Goal: Transaction & Acquisition: Purchase product/service

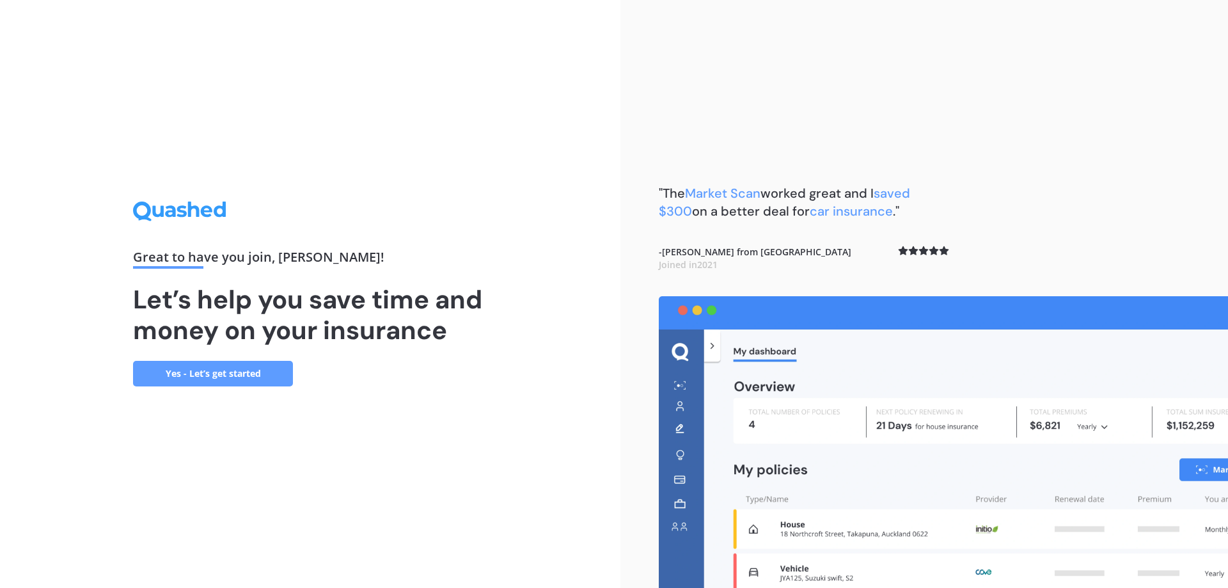
click at [260, 379] on link "Yes - Let’s get started" at bounding box center [213, 374] width 160 height 26
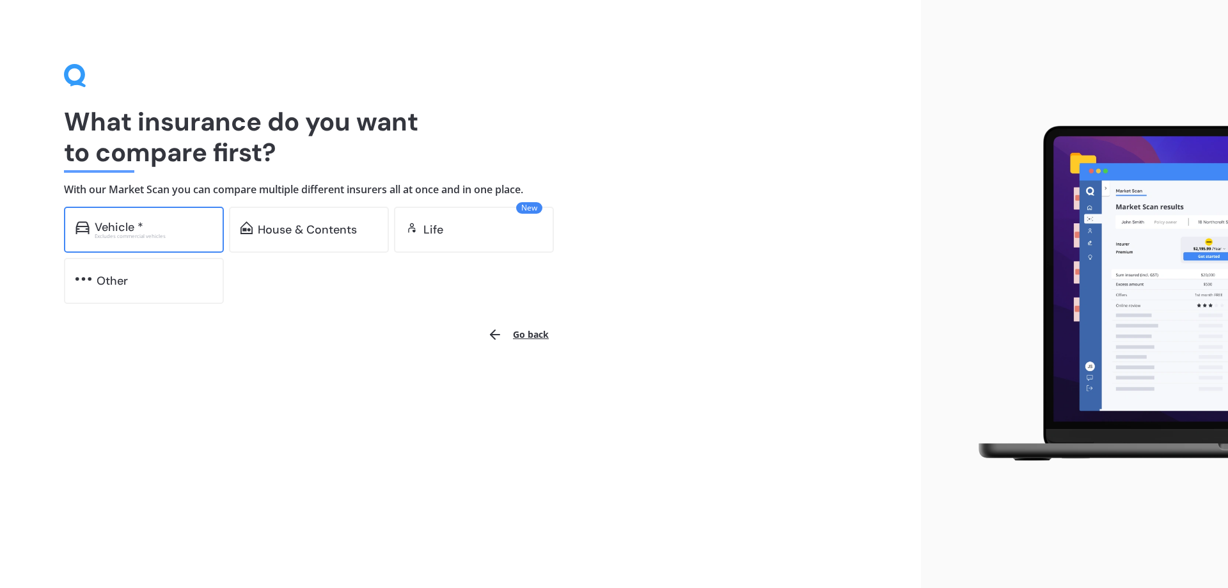
click at [171, 223] on div "Vehicle *" at bounding box center [154, 227] width 118 height 13
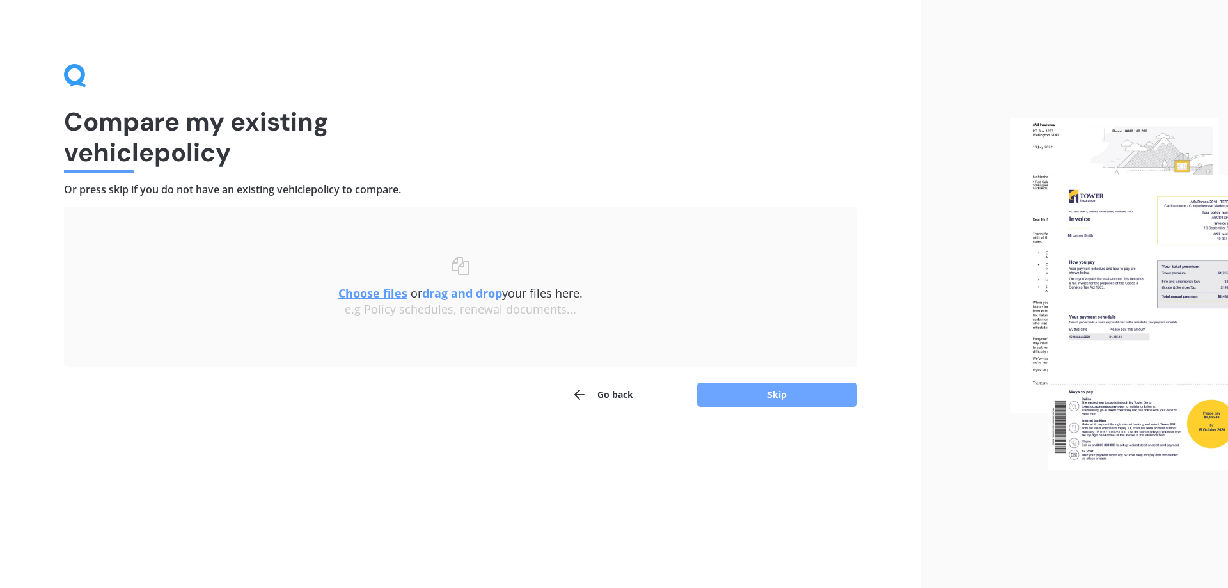
click at [797, 391] on button "Skip" at bounding box center [777, 395] width 160 height 24
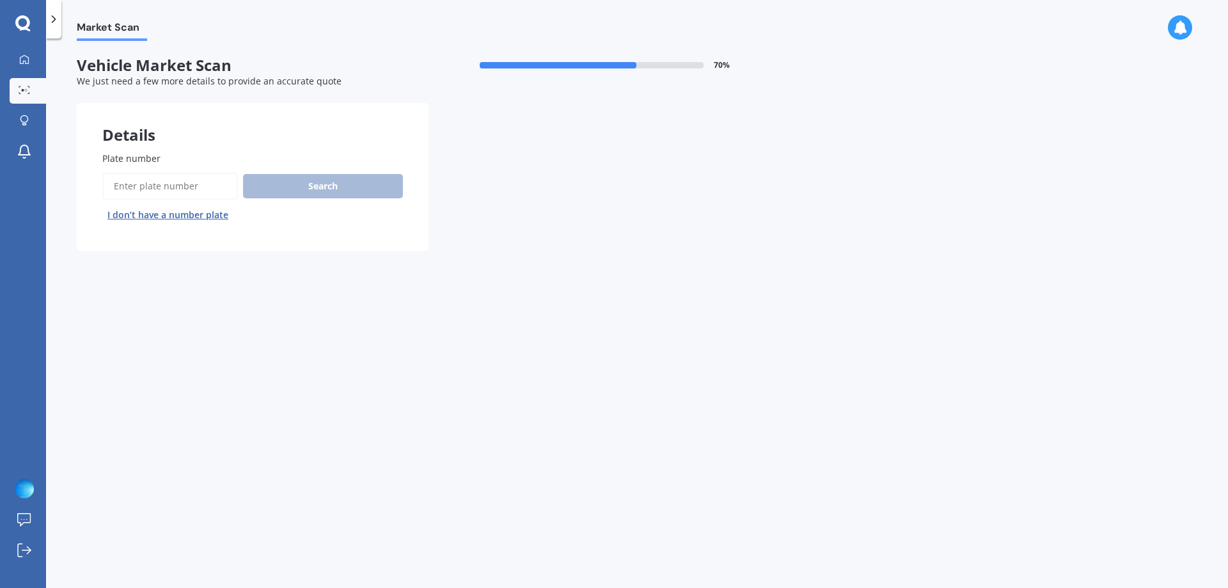
drag, startPoint x: 116, startPoint y: 173, endPoint x: 130, endPoint y: 181, distance: 16.0
click at [116, 173] on input "Plate number" at bounding box center [170, 186] width 136 height 27
click at [139, 183] on input "Plate number" at bounding box center [170, 186] width 136 height 27
type input "qzu138"
click at [285, 189] on button "Search" at bounding box center [323, 186] width 160 height 24
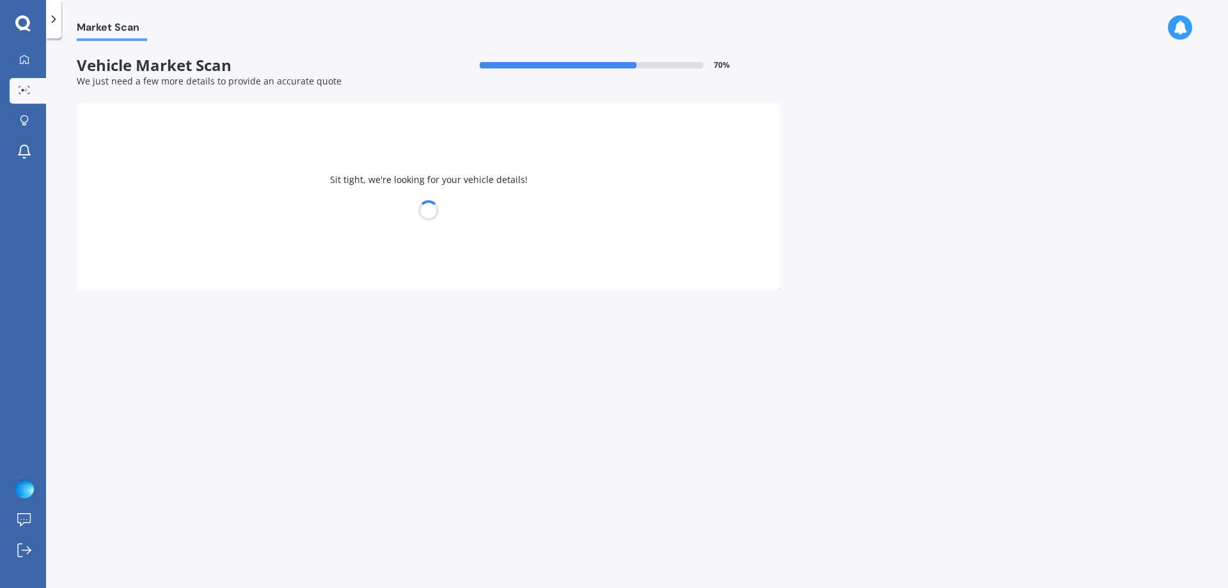
select select "TOYOTA"
select select "CAMRY"
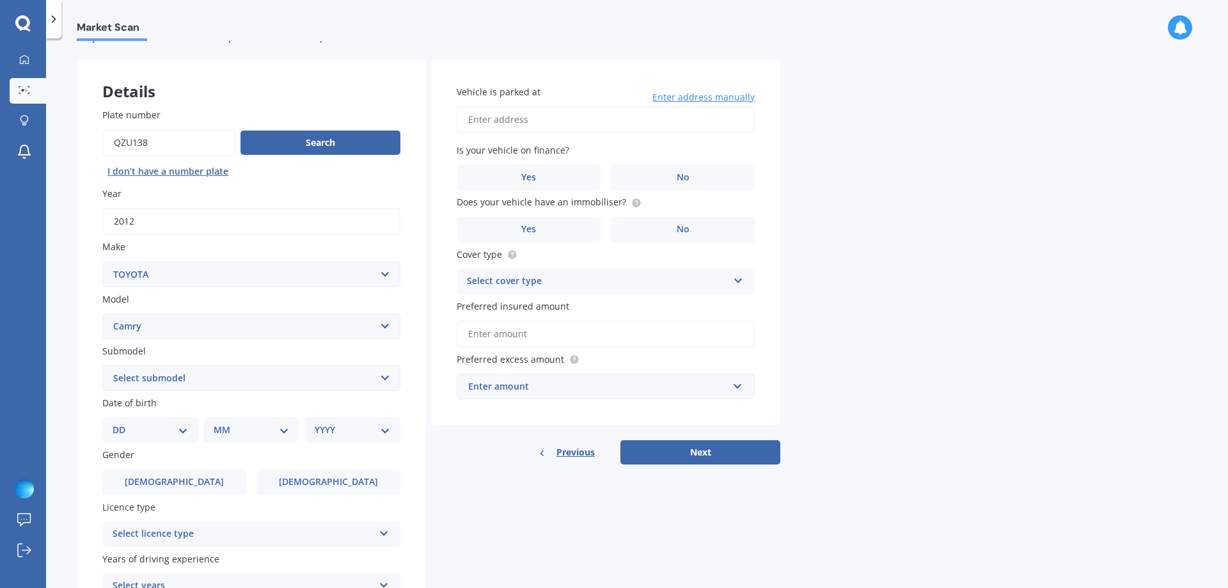
scroll to position [64, 0]
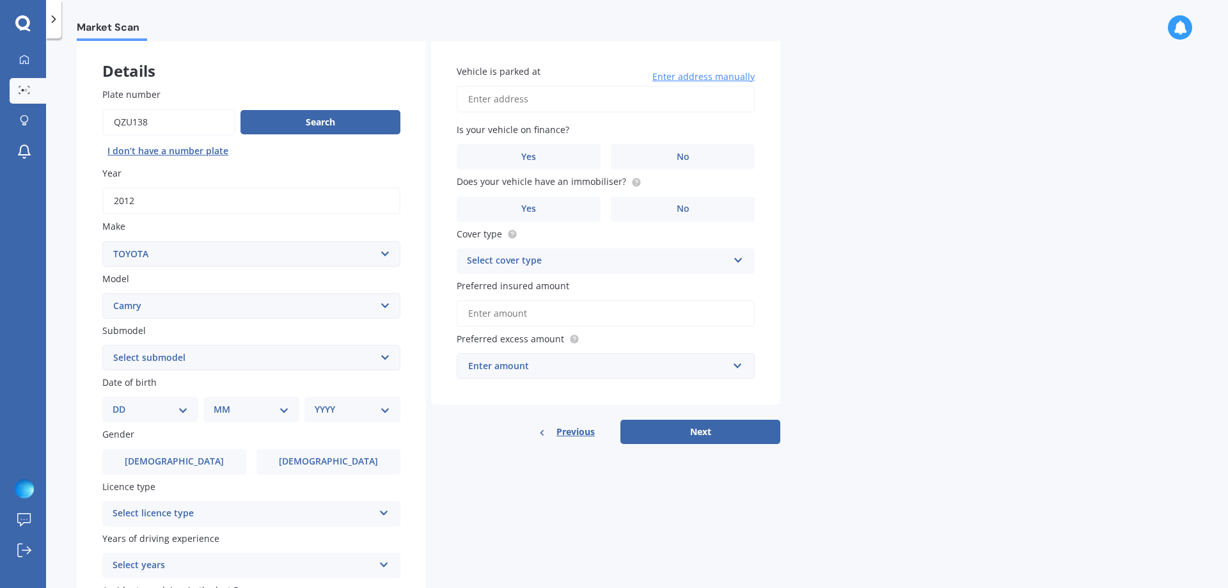
click at [183, 406] on select "DD 01 02 03 04 05 06 07 08 09 10 11 12 13 14 15 16 17 18 19 20 21 22 23 24 25 2…" at bounding box center [150, 409] width 75 height 14
select select "20"
click at [244, 411] on select "MM 01 02 03 04 05 06 07 08 09 10 11 12" at bounding box center [251, 409] width 75 height 14
select select "06"
click at [219, 402] on select "MM 01 02 03 04 05 06 07 08 09 10 11 12" at bounding box center [254, 409] width 70 height 14
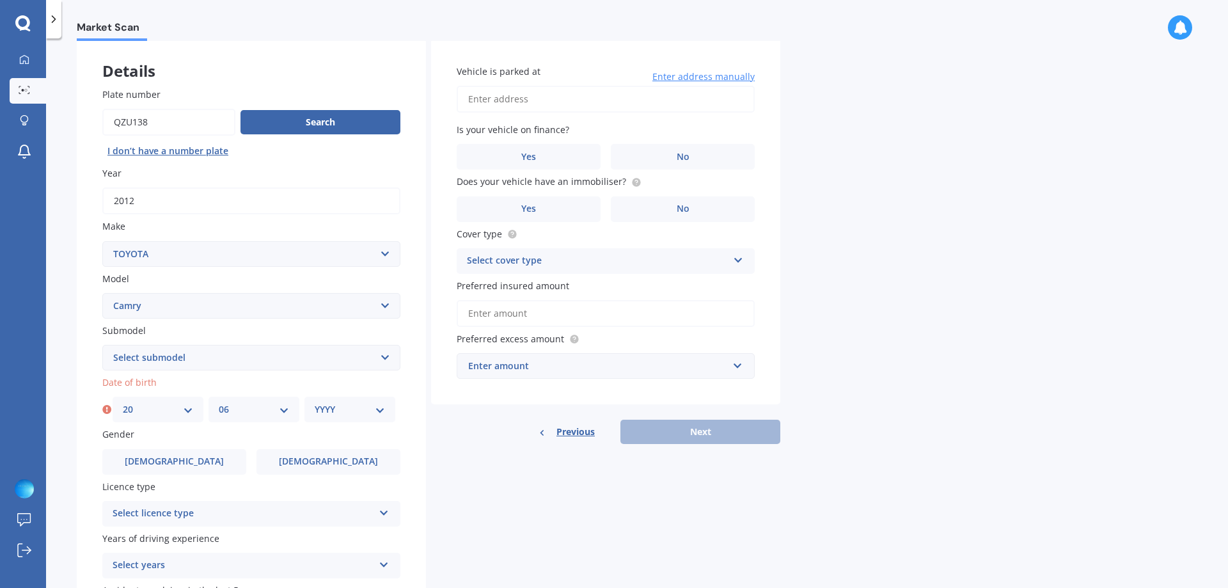
click at [308, 414] on div "YYYY 2025 2024 2023 2022 2021 2020 2019 2018 2017 2016 2015 2014 2013 2012 2011…" at bounding box center [349, 410] width 91 height 26
click at [324, 414] on select "YYYY 2025 2024 2023 2022 2021 2020 2019 2018 2017 2016 2015 2014 2013 2012 2011…" at bounding box center [350, 409] width 70 height 14
select select "1988"
click at [324, 414] on select "YYYY 2025 2024 2023 2022 2021 2020 2019 2018 2017 2016 2015 2014 2013 2012 2011…" at bounding box center [350, 409] width 70 height 14
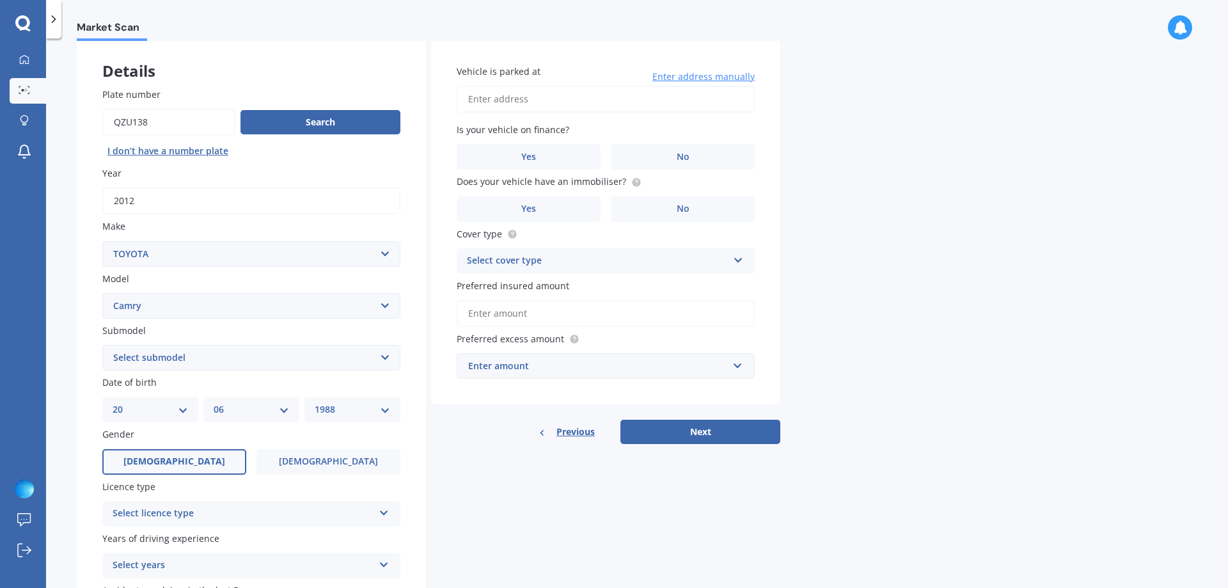
click at [180, 463] on span "[DEMOGRAPHIC_DATA]" at bounding box center [174, 461] width 102 height 11
click at [0, 0] on input "[DEMOGRAPHIC_DATA]" at bounding box center [0, 0] width 0 height 0
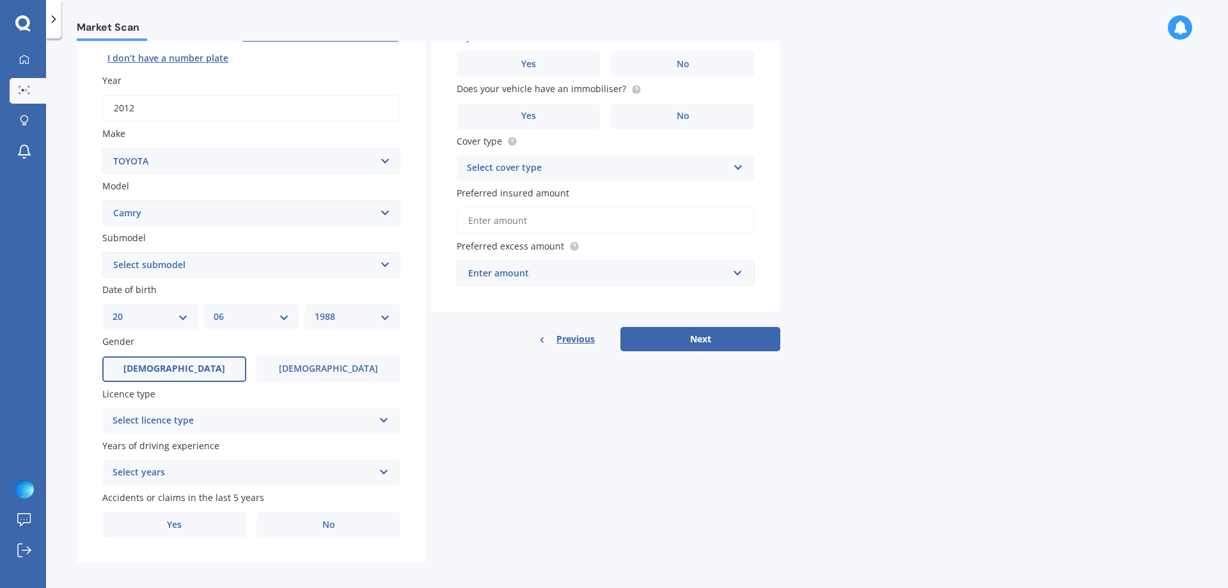
scroll to position [165, 0]
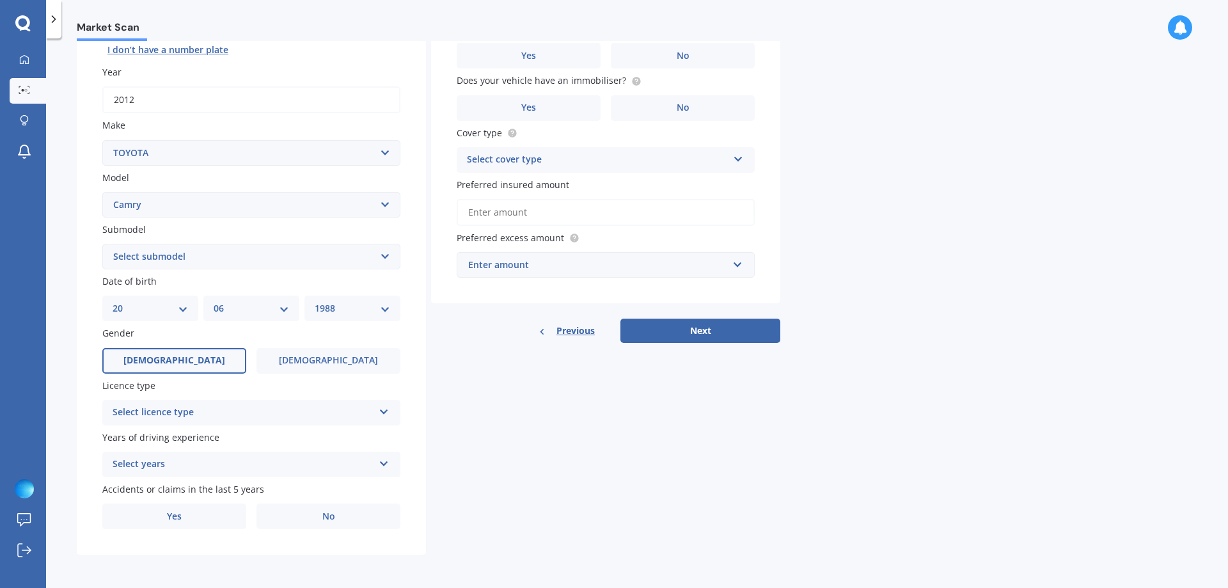
click at [234, 416] on div "Select licence type" at bounding box center [243, 412] width 261 height 15
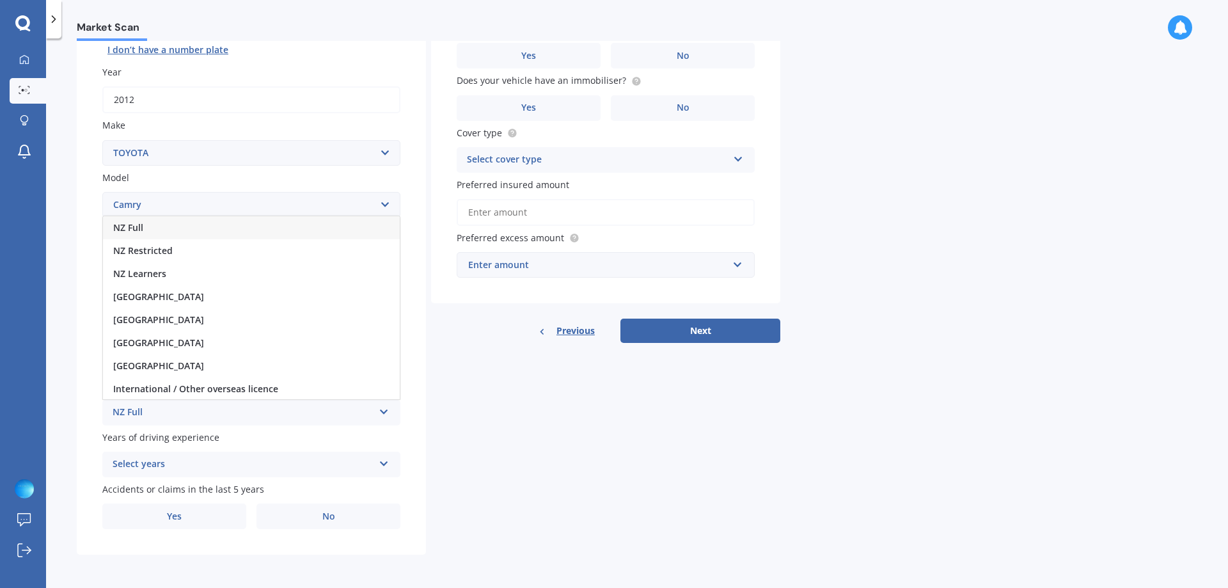
click at [169, 231] on div "NZ Full" at bounding box center [251, 227] width 297 height 23
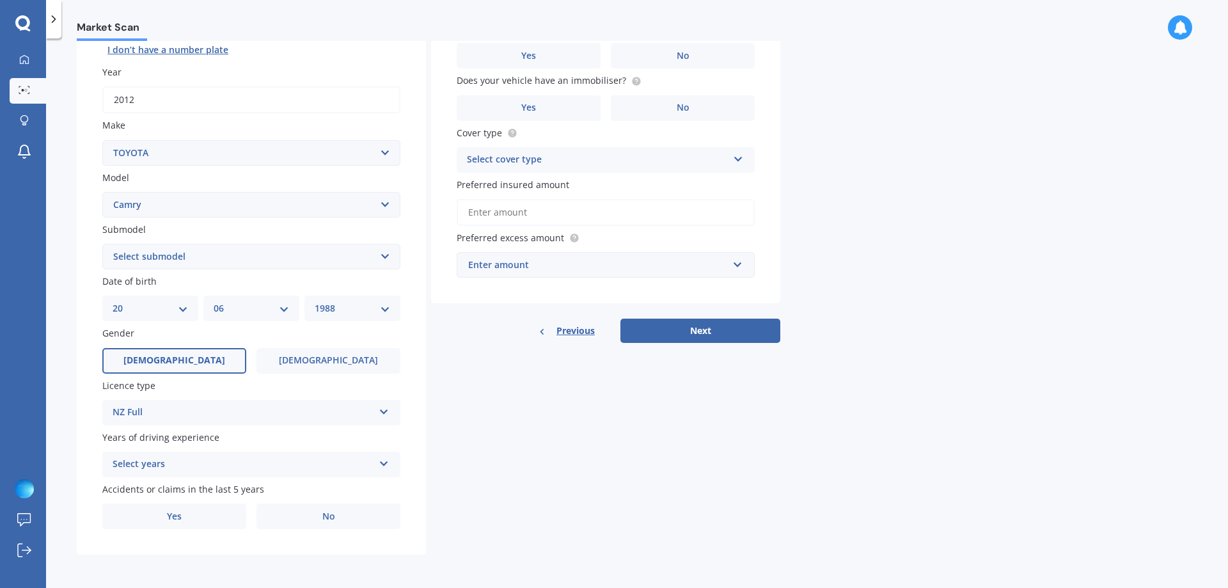
click at [212, 466] on div "Select years" at bounding box center [243, 464] width 261 height 15
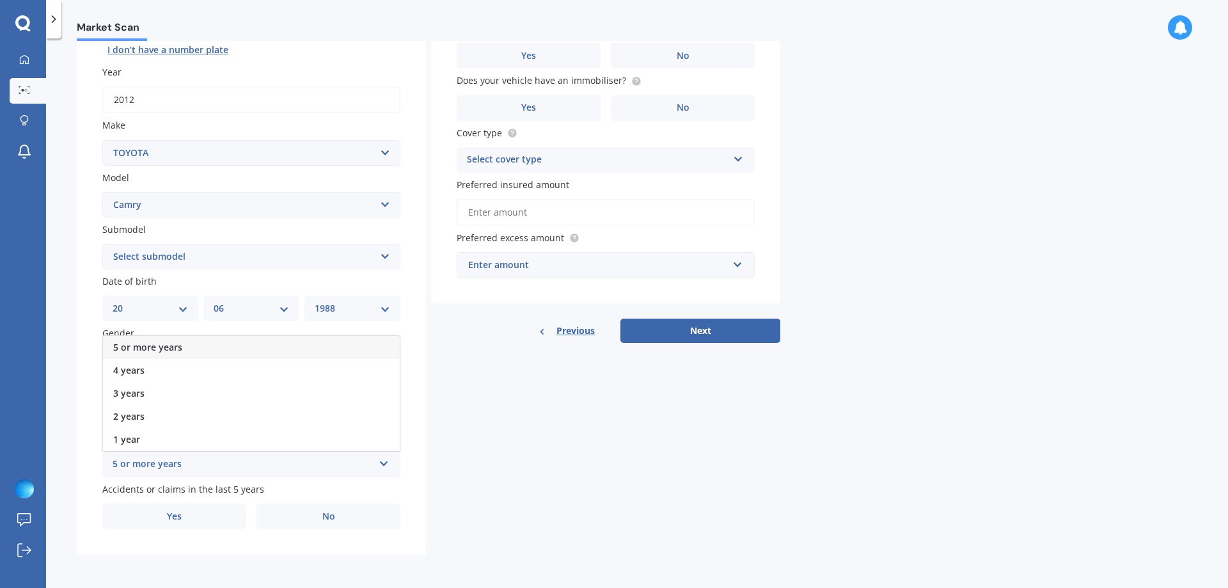
click at [167, 343] on span "5 or more years" at bounding box center [147, 347] width 69 height 12
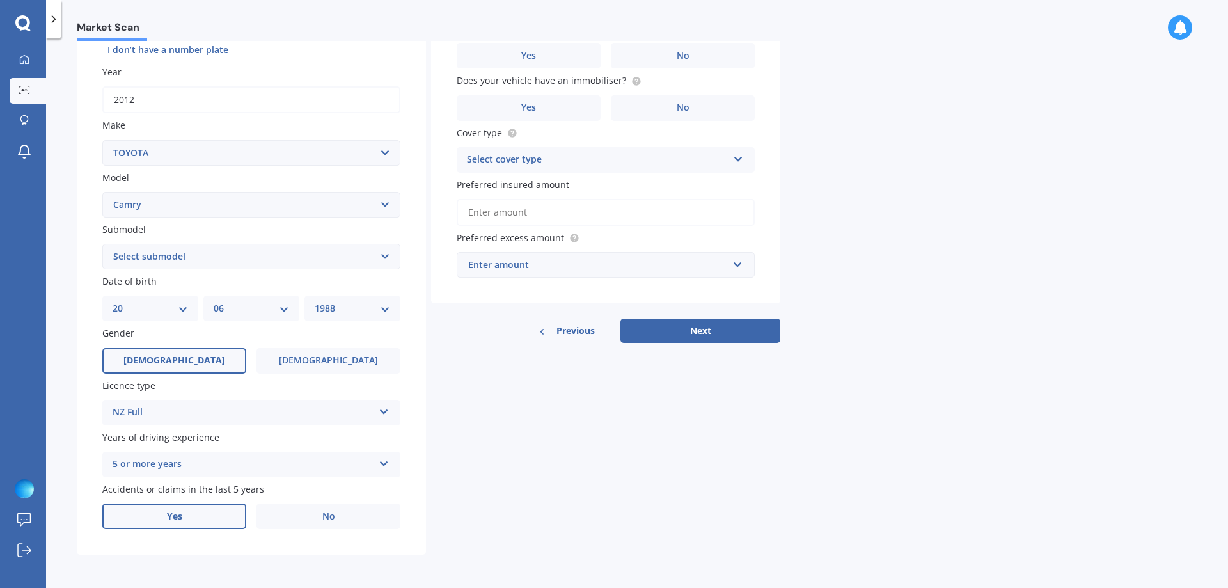
click at [186, 510] on label "Yes" at bounding box center [174, 516] width 144 height 26
click at [0, 0] on input "Yes" at bounding box center [0, 0] width 0 height 0
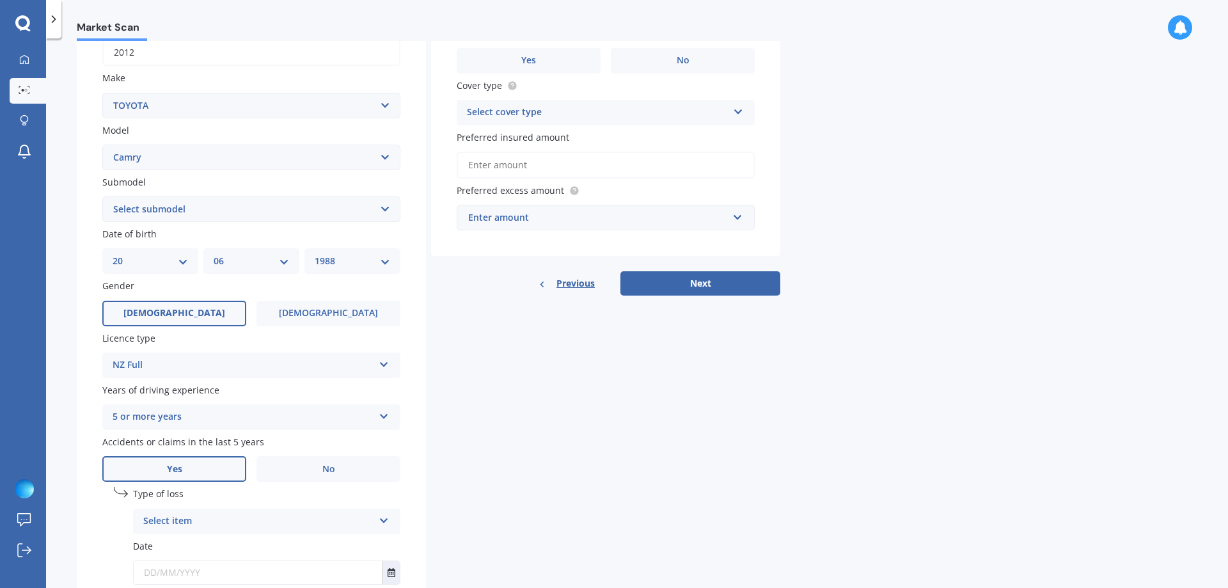
scroll to position [293, 0]
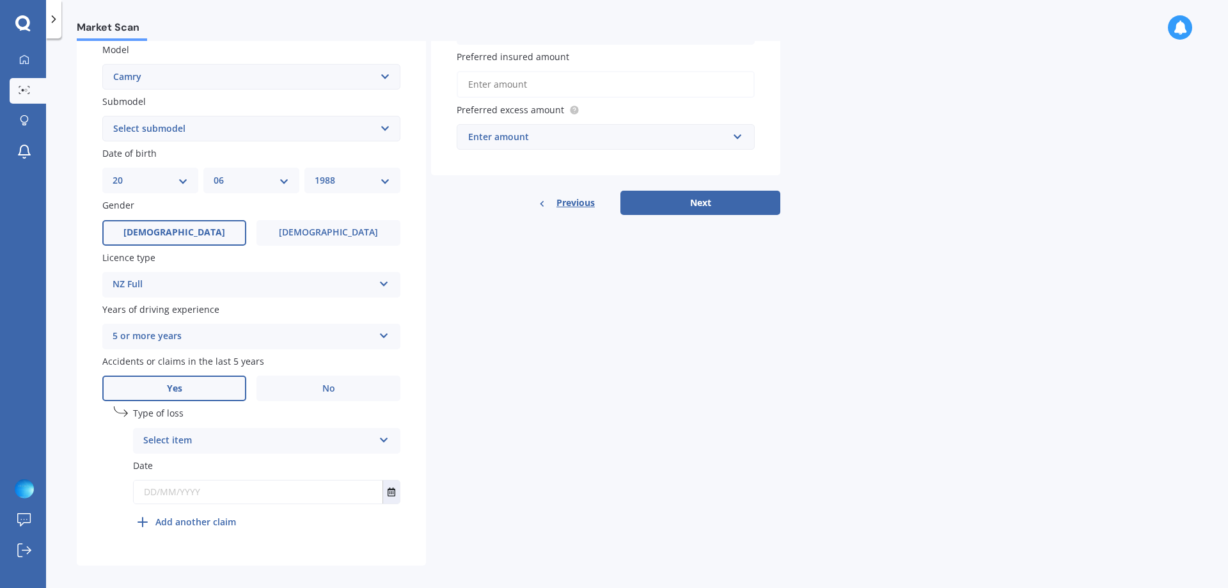
click at [251, 434] on div "Select item" at bounding box center [258, 440] width 230 height 15
click at [233, 467] on div "At fault accident" at bounding box center [267, 465] width 266 height 23
click at [224, 494] on input "text" at bounding box center [258, 491] width 249 height 23
type input "0"
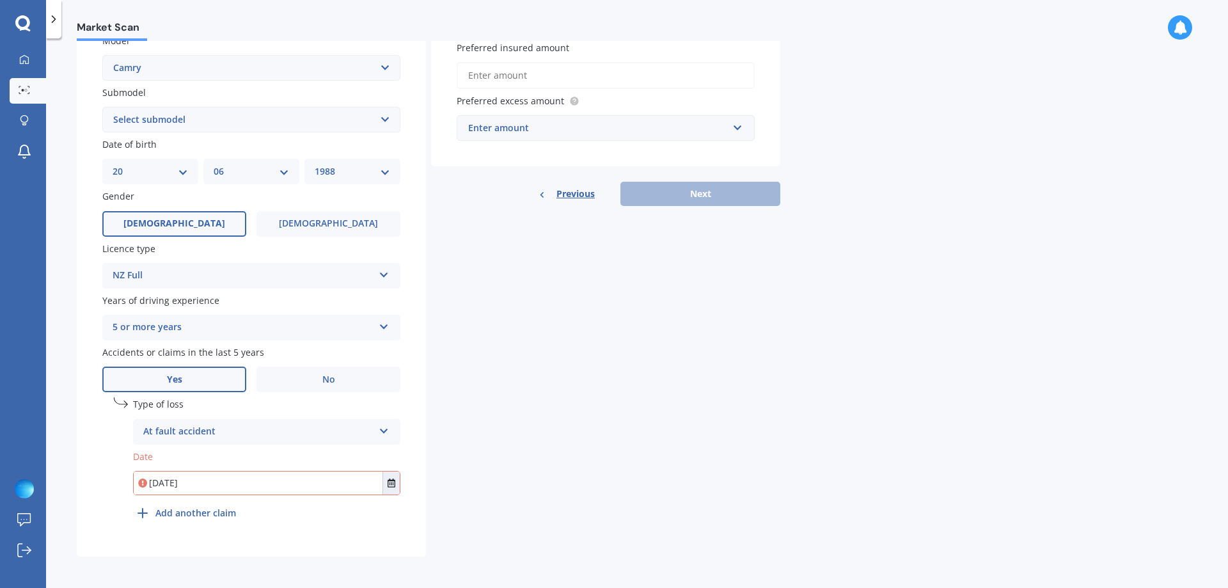
scroll to position [304, 0]
type input "[DATE]"
click at [524, 443] on div "Details Plate number Search I don’t have a number plate Year [DATE] Make Select…" at bounding box center [429, 176] width 704 height 755
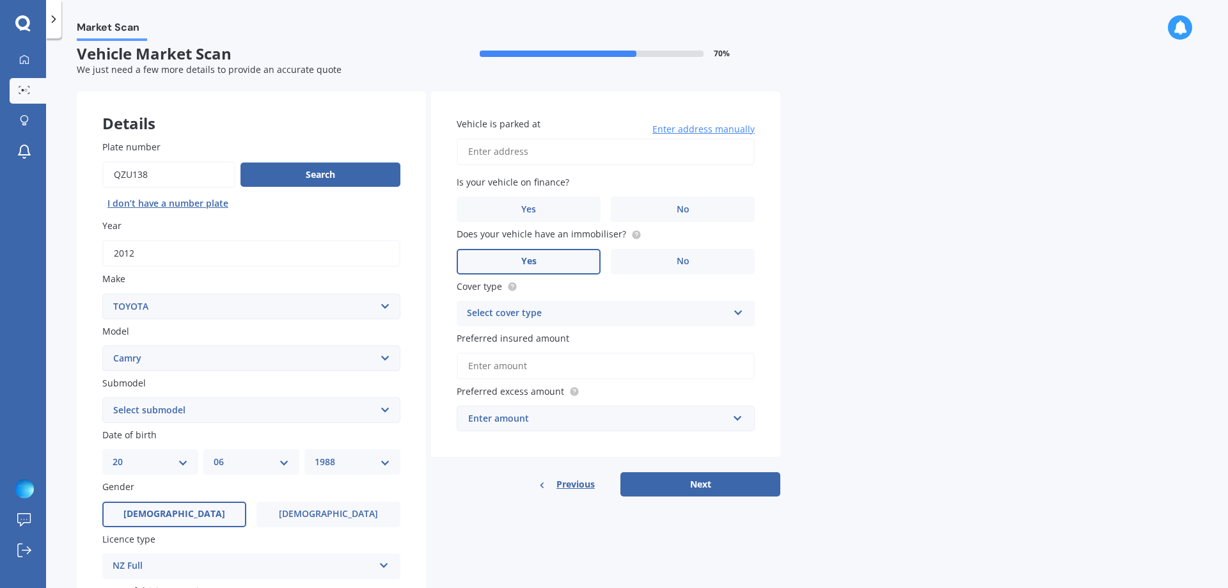
scroll to position [0, 0]
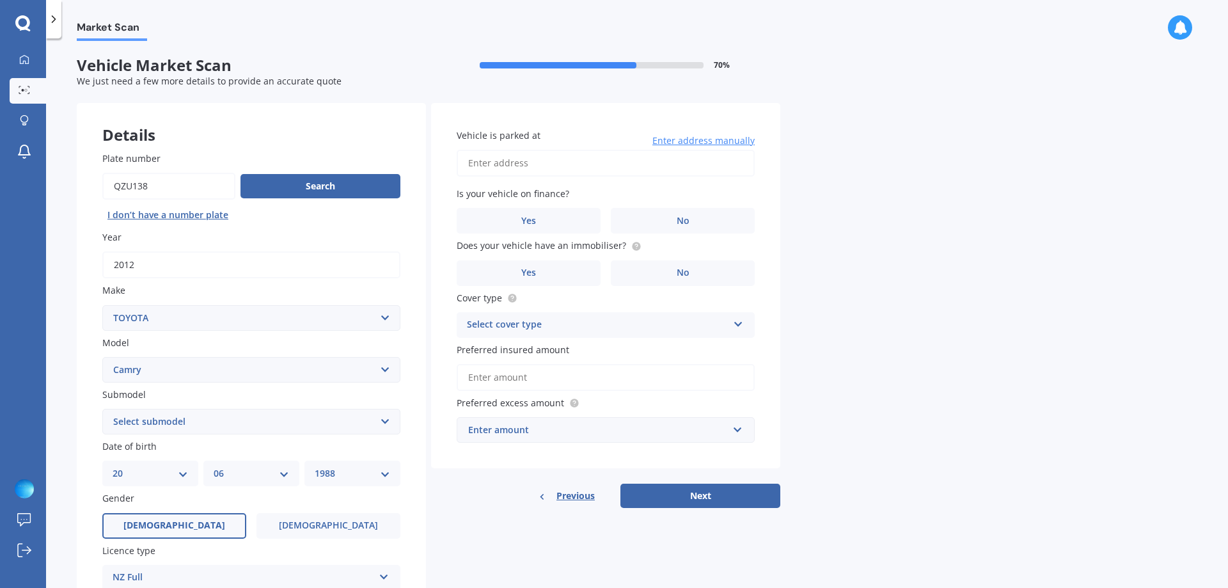
click at [527, 169] on input "Vehicle is parked at" at bounding box center [606, 163] width 298 height 27
type input "[STREET_ADDRESS]"
click at [549, 217] on label "Yes" at bounding box center [529, 221] width 144 height 26
click at [0, 0] on input "Yes" at bounding box center [0, 0] width 0 height 0
click at [642, 269] on label "No" at bounding box center [683, 273] width 144 height 26
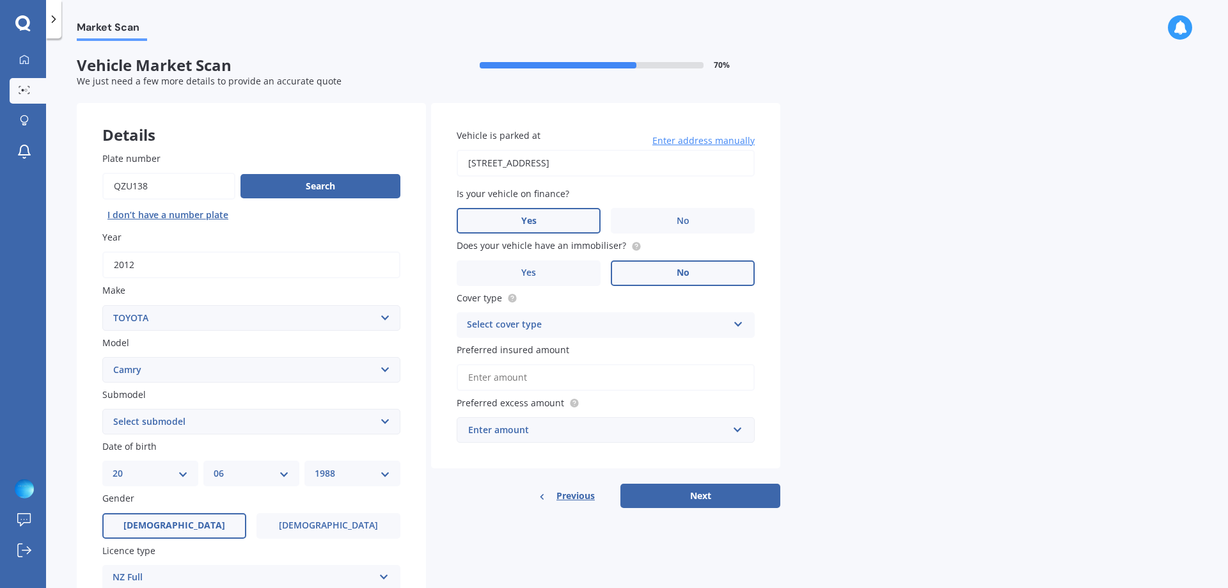
click at [0, 0] on input "No" at bounding box center [0, 0] width 0 height 0
click at [592, 323] on div "Select cover type" at bounding box center [597, 324] width 261 height 15
click at [576, 351] on div "Comprehensive" at bounding box center [605, 349] width 297 height 23
click at [571, 374] on input "Preferred insured amount" at bounding box center [606, 377] width 298 height 27
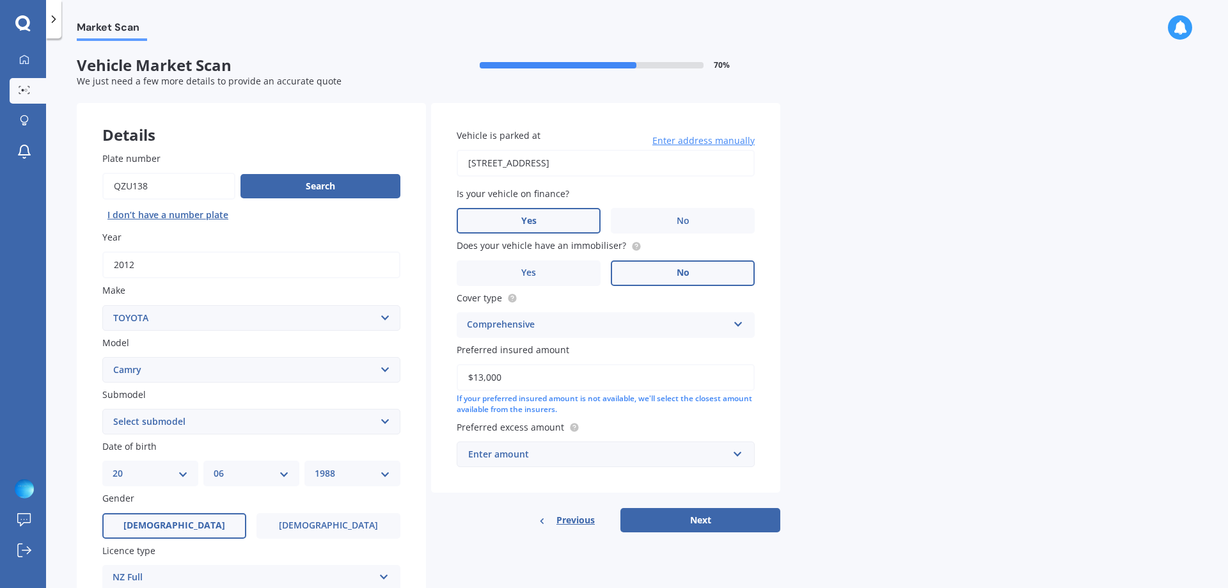
type input "$13,000"
click at [1000, 402] on div "Market Scan Vehicle Market Scan 70 % We just need a few more details to provide…" at bounding box center [637, 315] width 1182 height 549
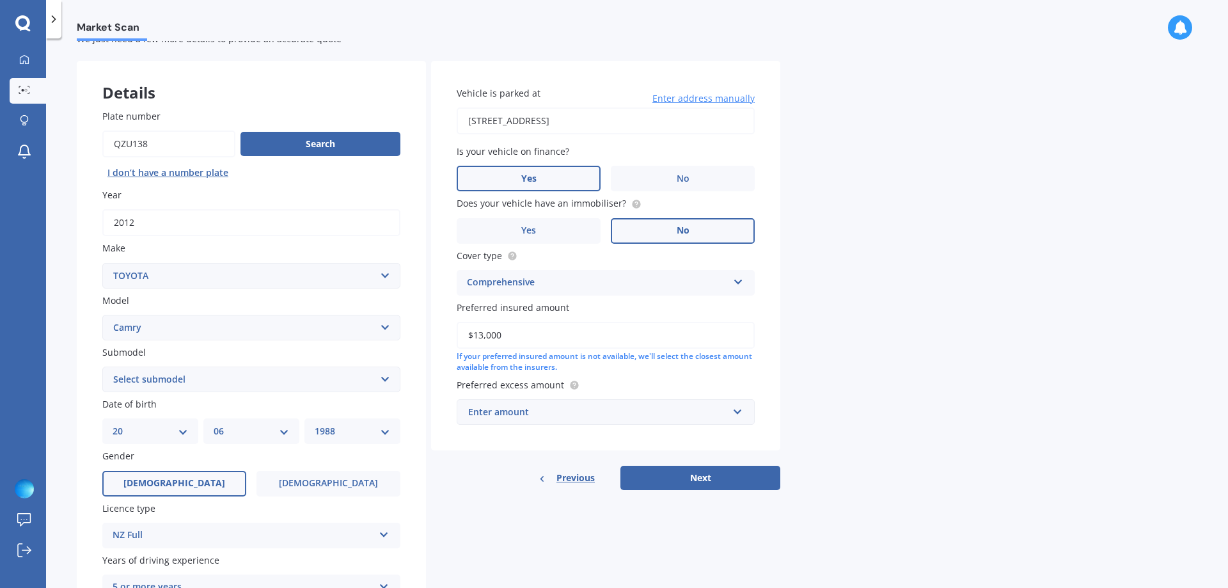
scroll to position [64, 0]
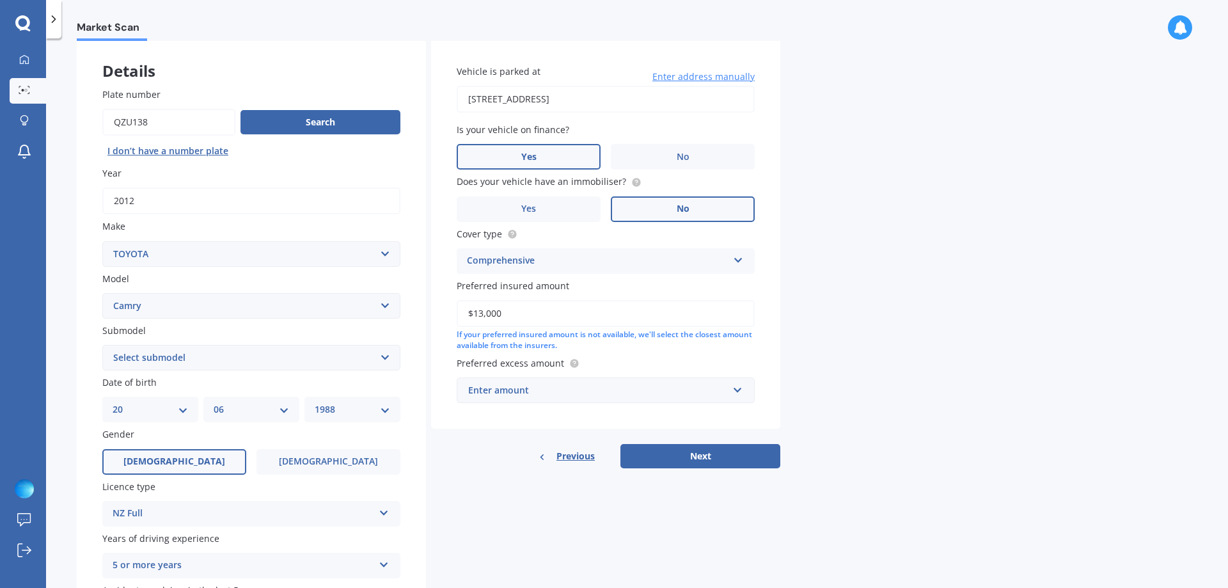
click at [626, 389] on div "Enter amount" at bounding box center [598, 390] width 260 height 14
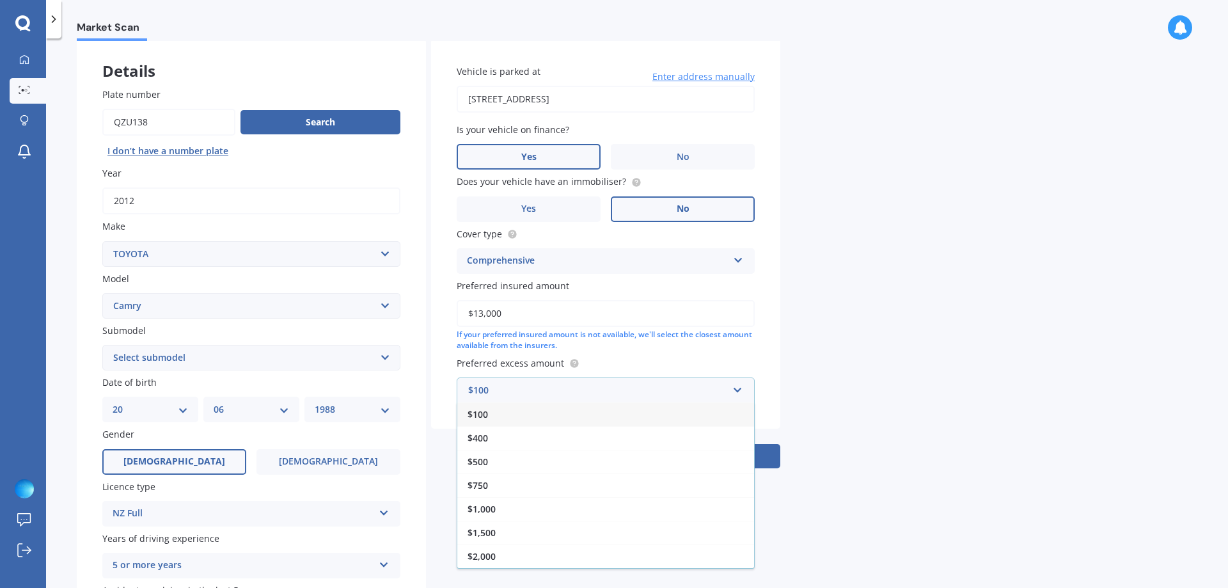
click at [505, 415] on div "$100" at bounding box center [605, 414] width 297 height 24
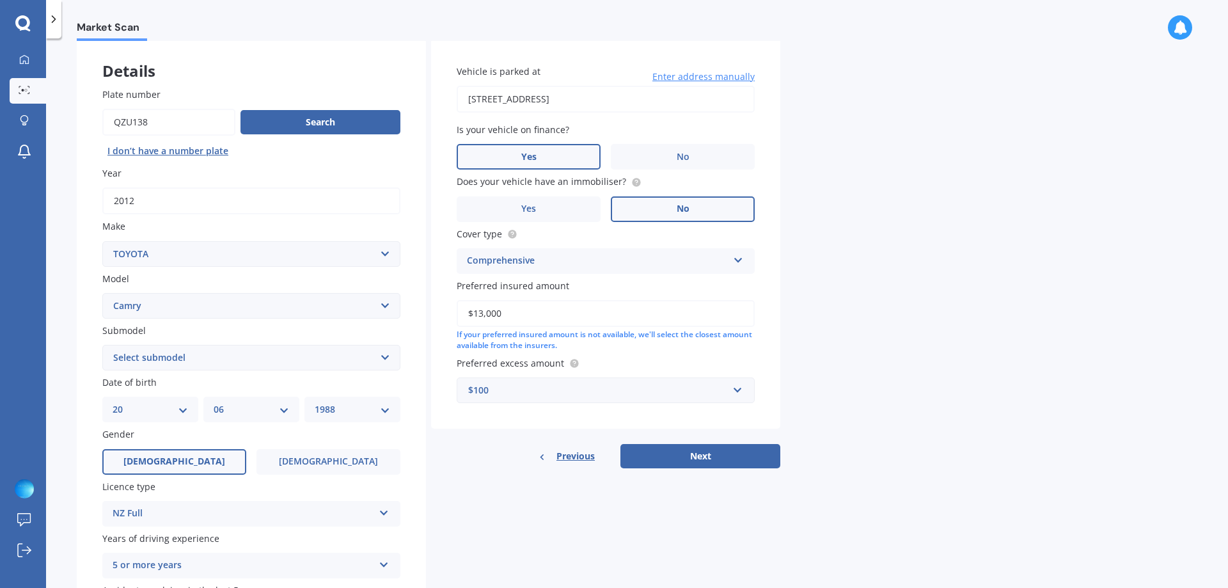
click at [525, 395] on div "$100" at bounding box center [598, 390] width 260 height 14
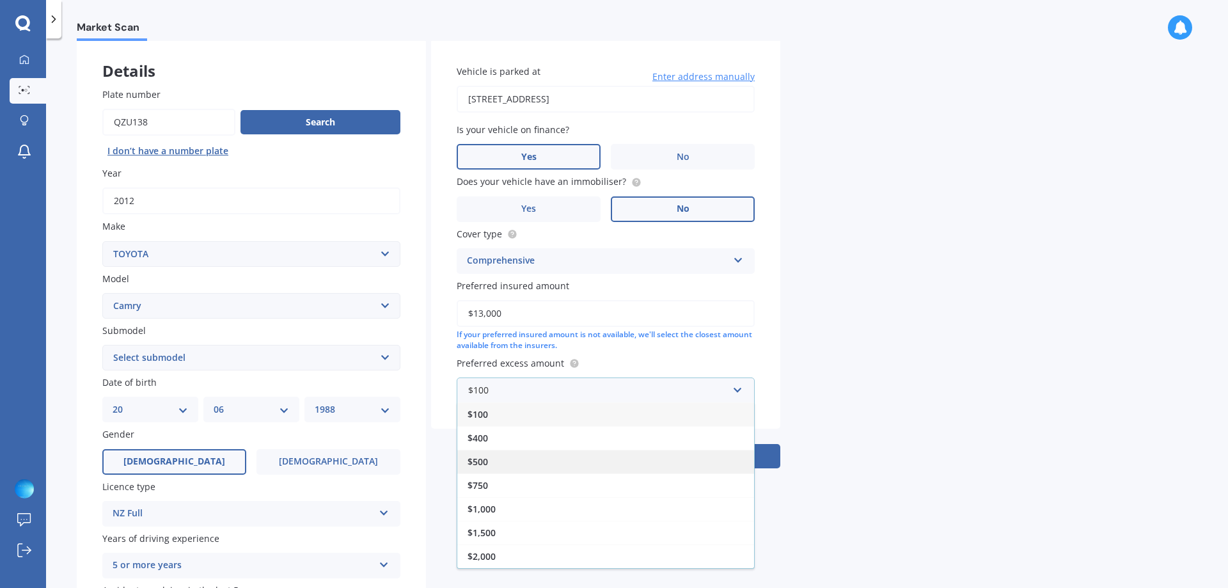
click at [506, 455] on div "$500" at bounding box center [605, 462] width 297 height 24
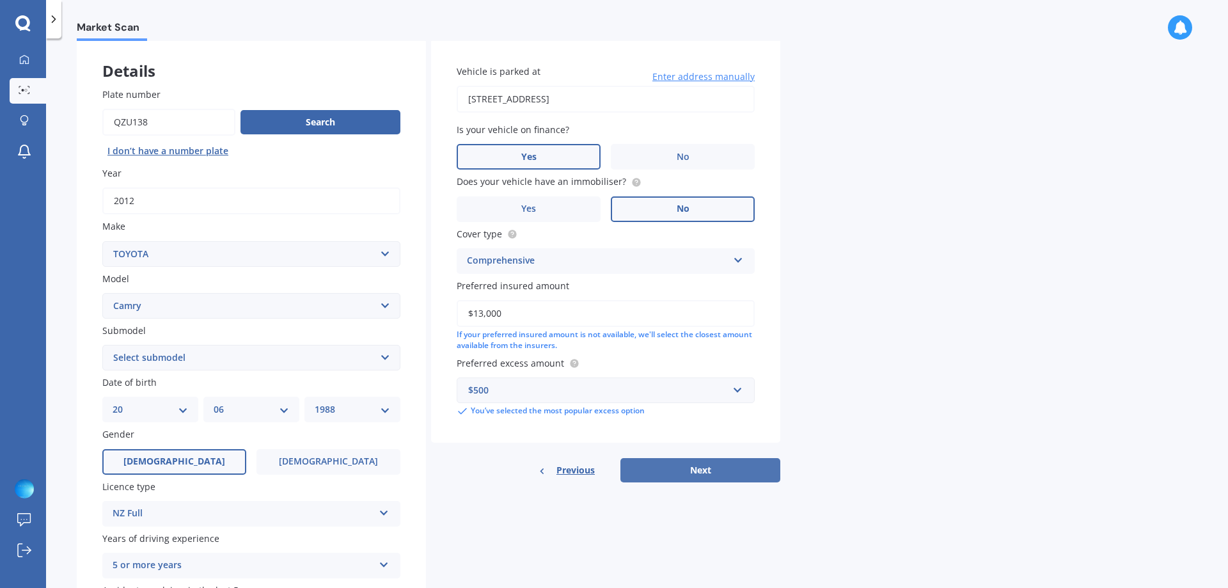
click at [708, 468] on button "Next" at bounding box center [700, 470] width 160 height 24
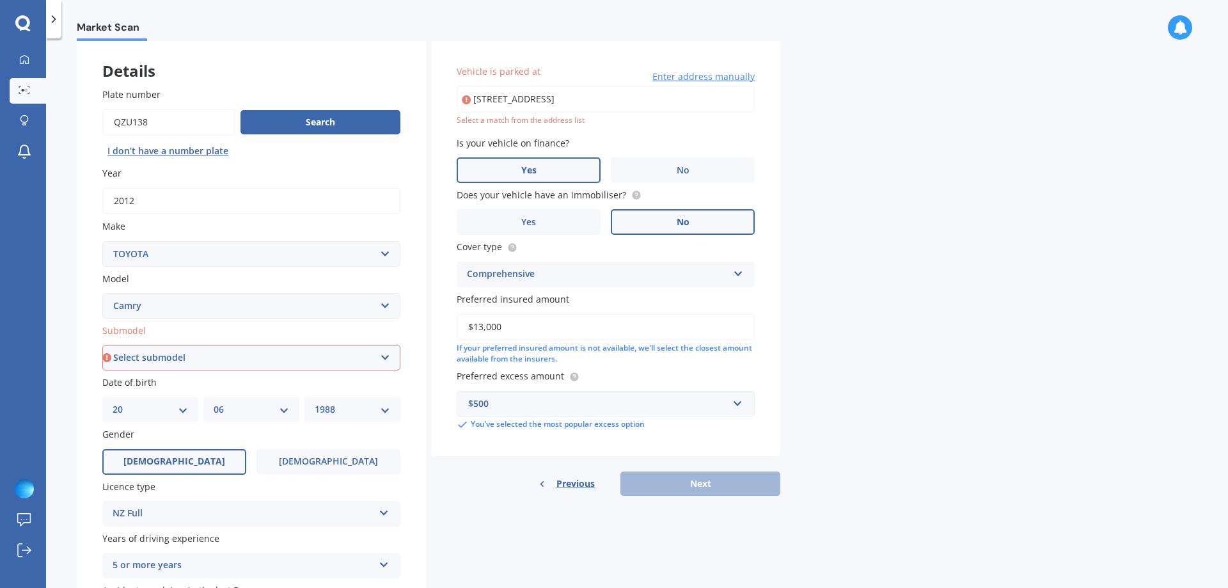
click at [250, 354] on select "Select submodel (All other) Altise 2.4 Altise 3.0 V6 Ateva 2.4 Ateva 3.0 V6 Azu…" at bounding box center [251, 358] width 298 height 26
select select "HYBRID G PACKAGE"
click at [102, 345] on select "Select submodel (All other) Altise 2.4 Altise 3.0 V6 Ateva 2.4 Ateva 3.0 V6 Azu…" at bounding box center [251, 358] width 298 height 26
click at [696, 481] on div "Previous Next" at bounding box center [605, 483] width 349 height 24
click at [673, 106] on input "[STREET_ADDRESS]" at bounding box center [606, 99] width 298 height 27
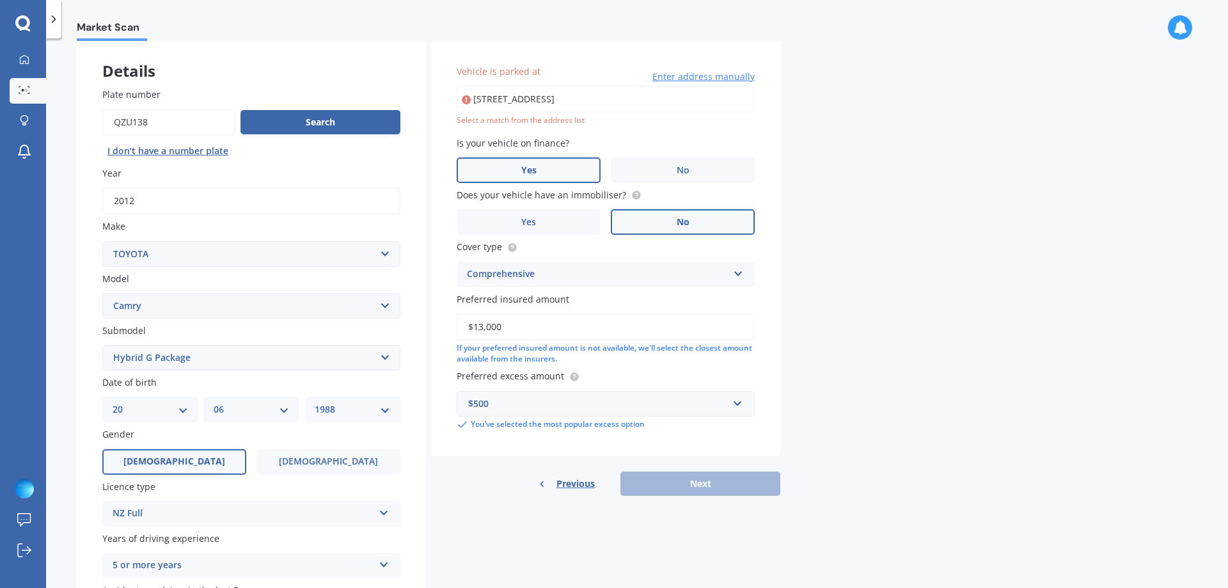
type input "[STREET_ADDRESS]"
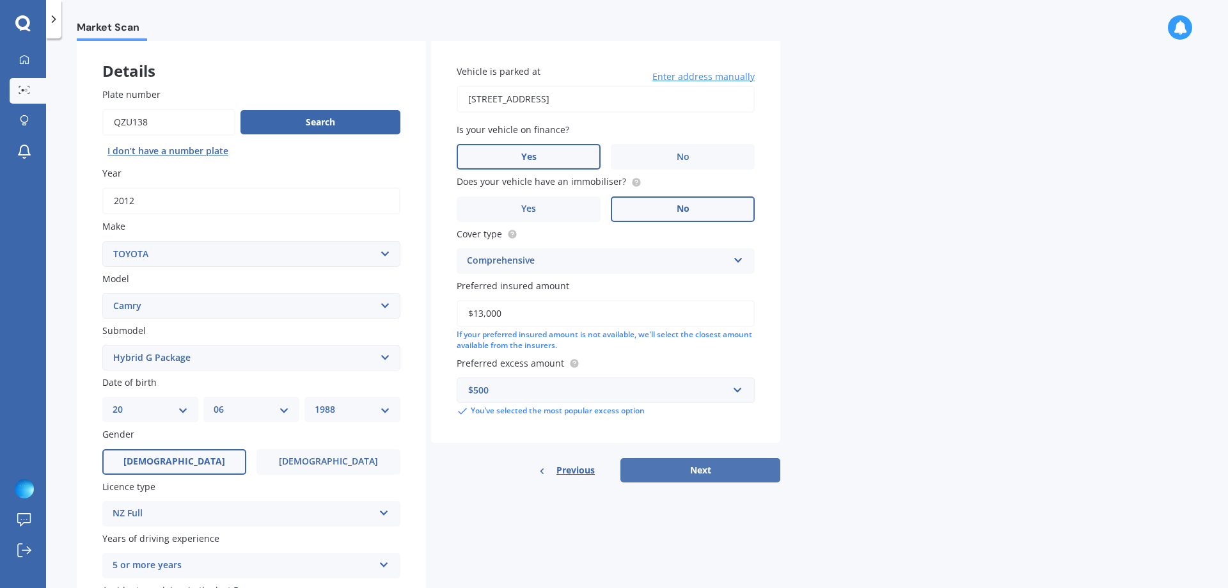
click at [688, 462] on button "Next" at bounding box center [700, 470] width 160 height 24
select select "20"
select select "06"
select select "1988"
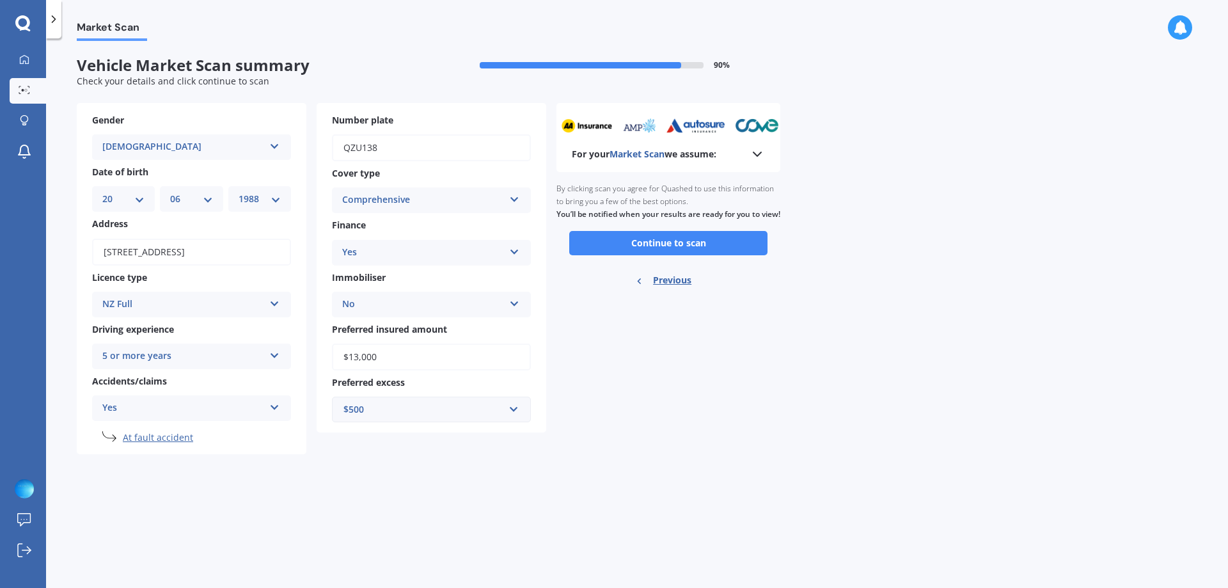
scroll to position [0, 0]
click at [663, 255] on button "Continue to scan" at bounding box center [668, 243] width 198 height 24
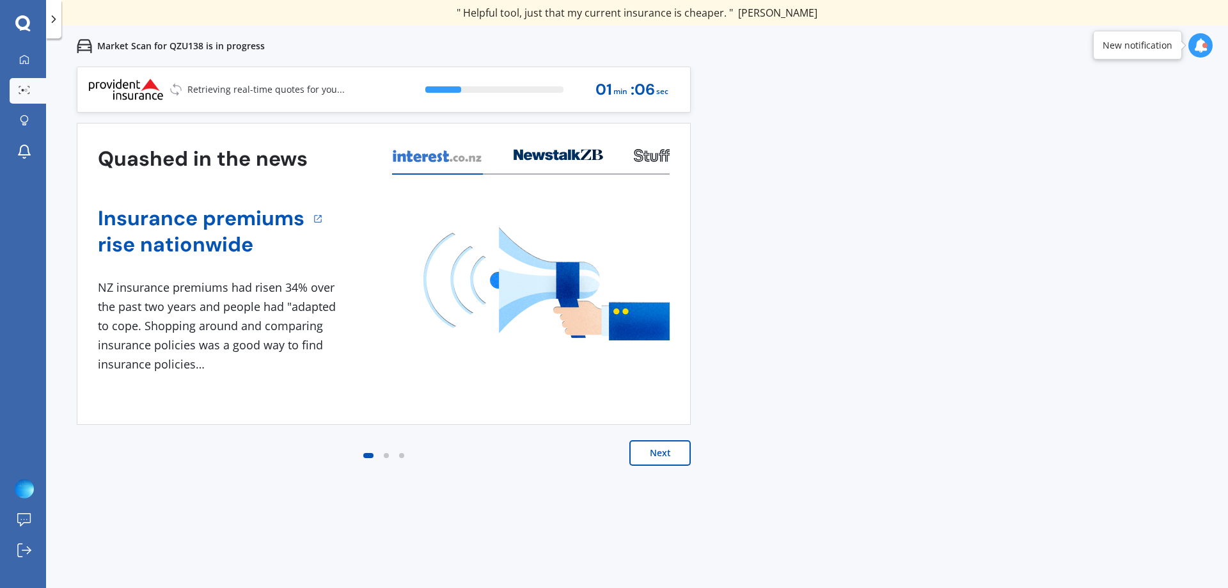
click at [656, 456] on button "Next" at bounding box center [659, 453] width 61 height 26
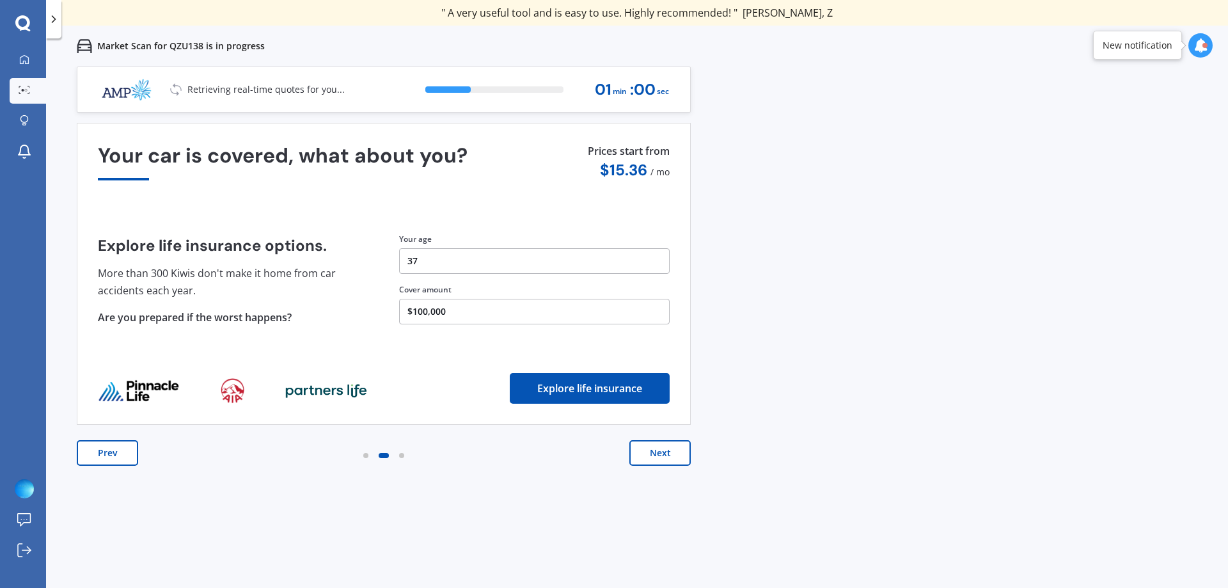
click at [659, 448] on button "Next" at bounding box center [659, 453] width 61 height 26
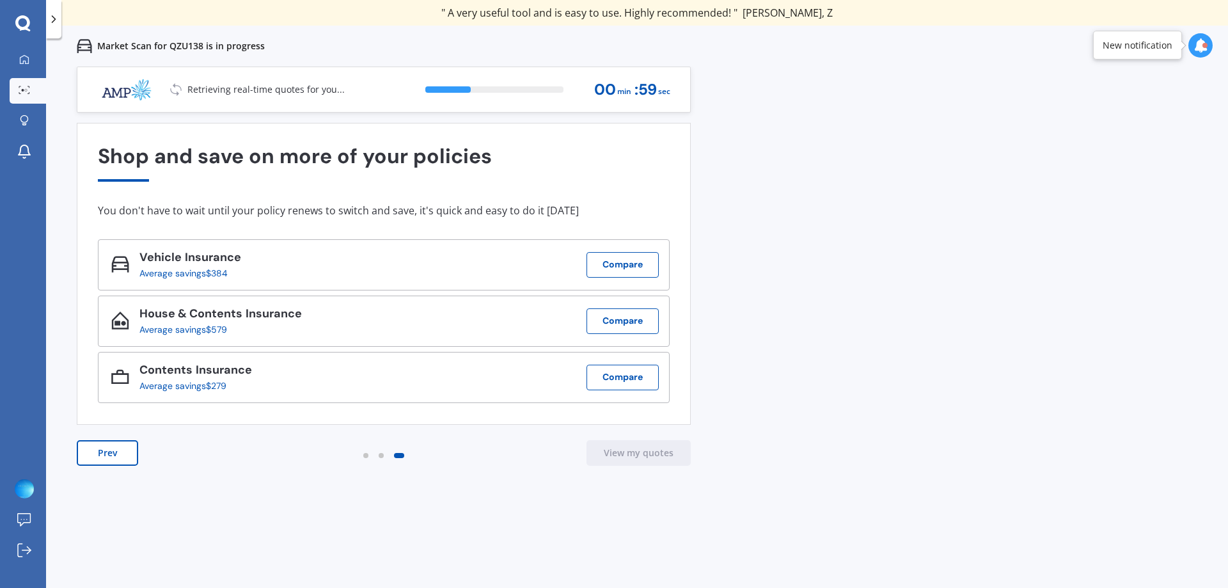
click at [98, 443] on button "Prev" at bounding box center [107, 453] width 61 height 26
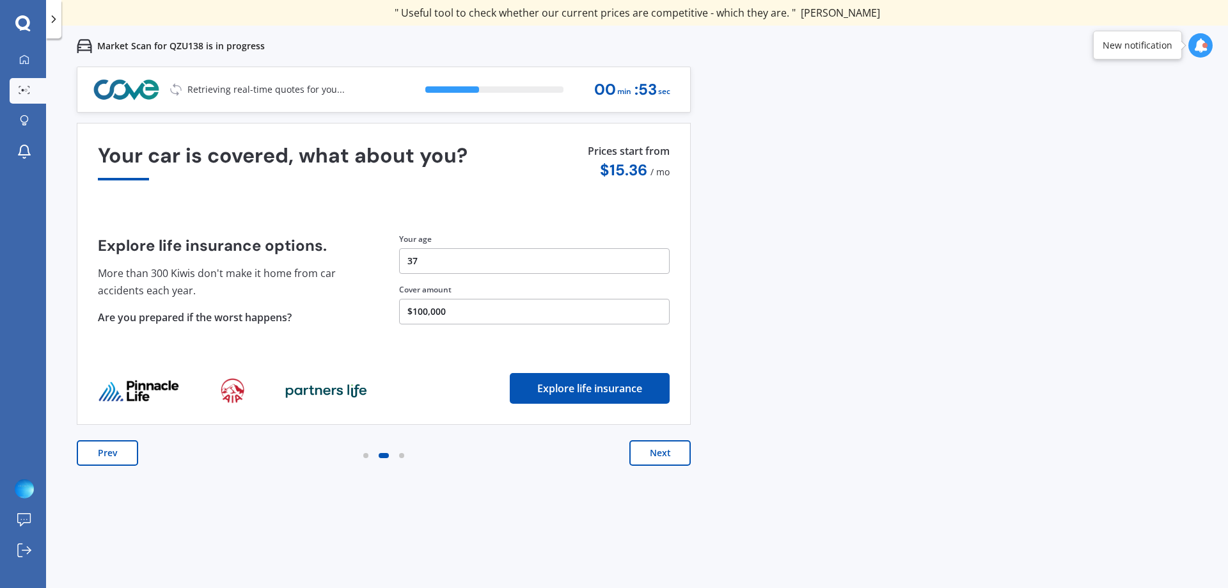
click at [662, 454] on button "Next" at bounding box center [659, 453] width 61 height 26
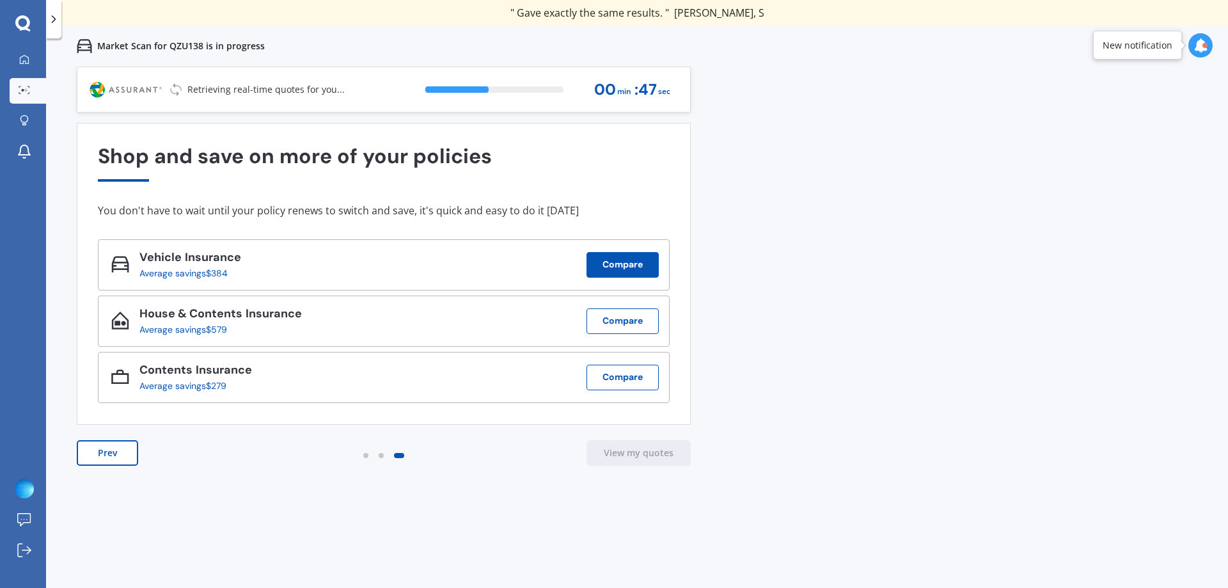
click at [629, 271] on button "Compare" at bounding box center [623, 265] width 72 height 26
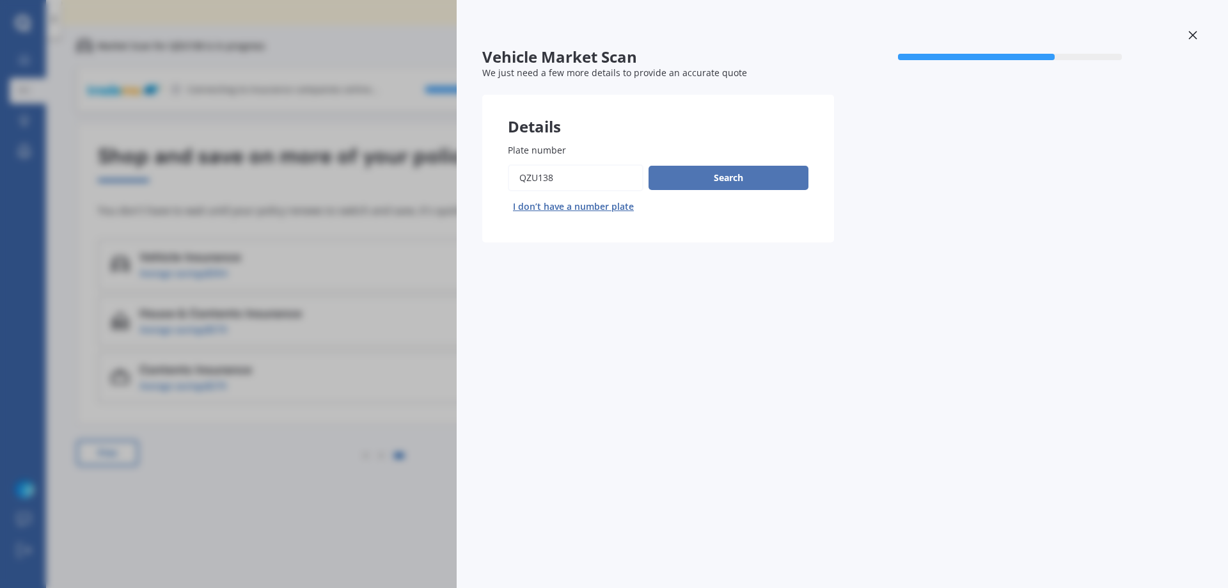
click at [707, 183] on button "Search" at bounding box center [729, 178] width 160 height 24
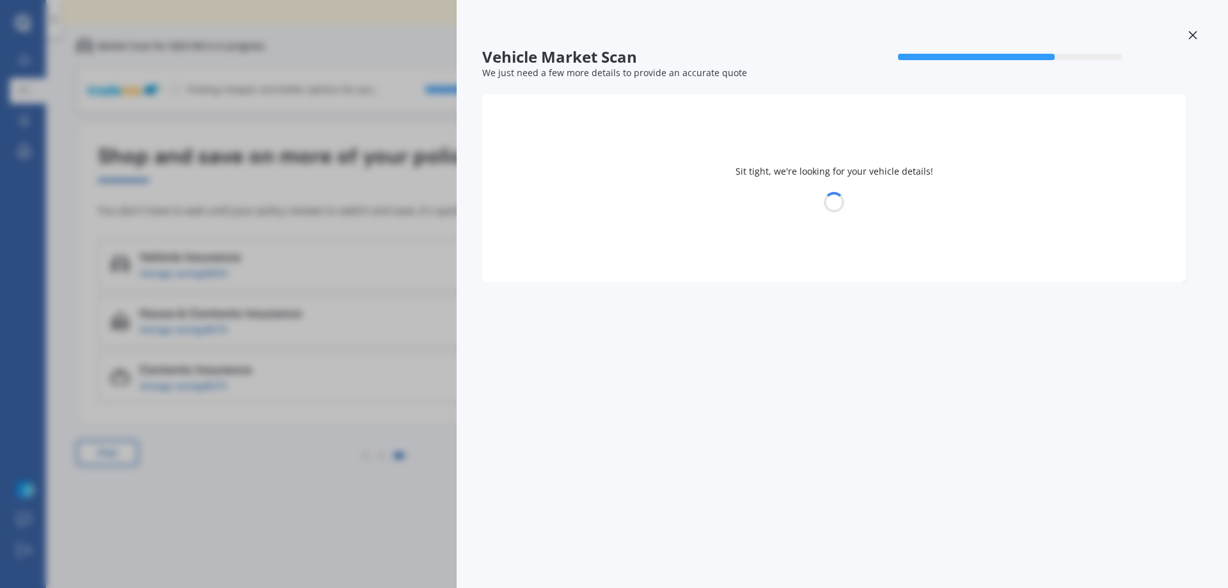
select select "TOYOTA"
select select "CAMRY"
select select "20"
select select "06"
select select "1988"
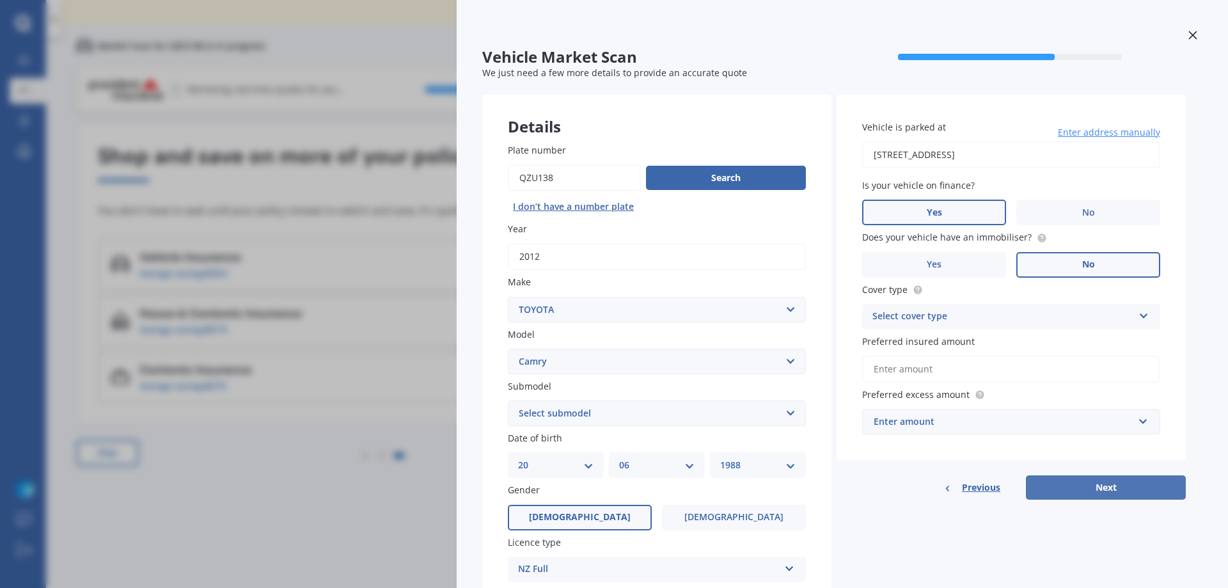
click at [1112, 487] on button "Next" at bounding box center [1106, 487] width 160 height 24
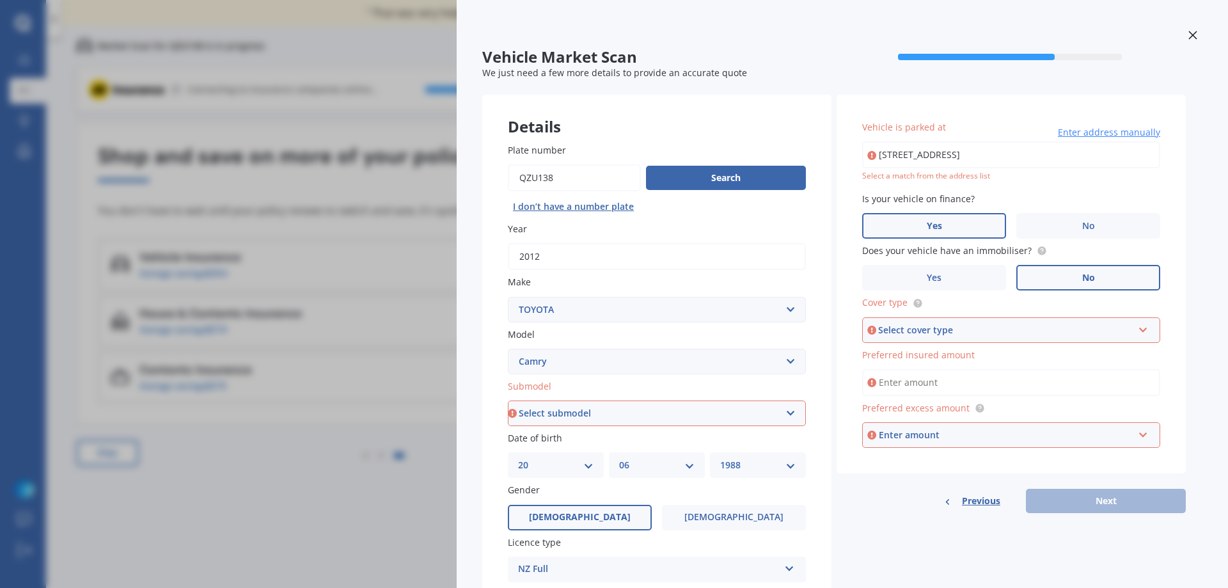
click at [316, 451] on div "Vehicle Market Scan 70 % We just need a few more details to provide an accurate…" at bounding box center [614, 294] width 1228 height 588
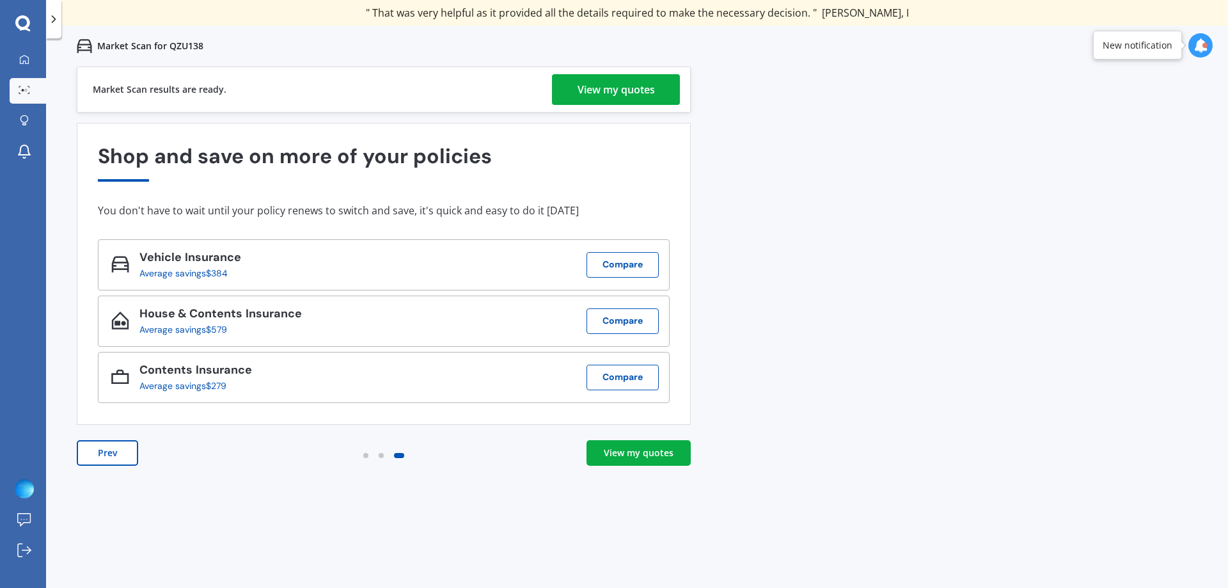
click at [623, 448] on div "View my quotes" at bounding box center [639, 452] width 70 height 13
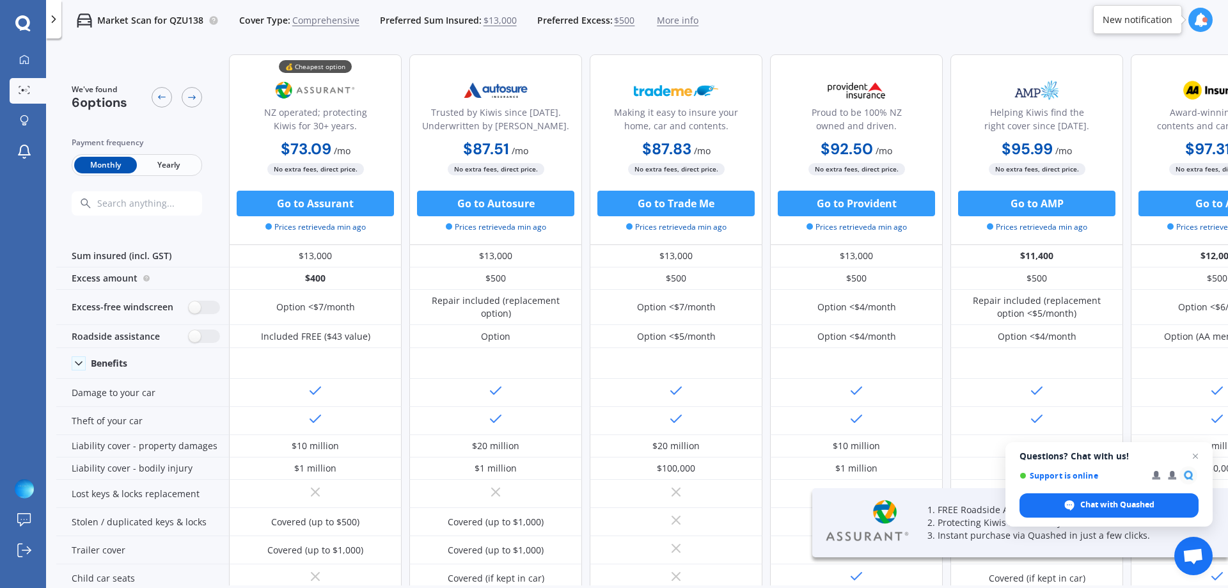
click at [171, 169] on span "Yearly" at bounding box center [168, 165] width 63 height 17
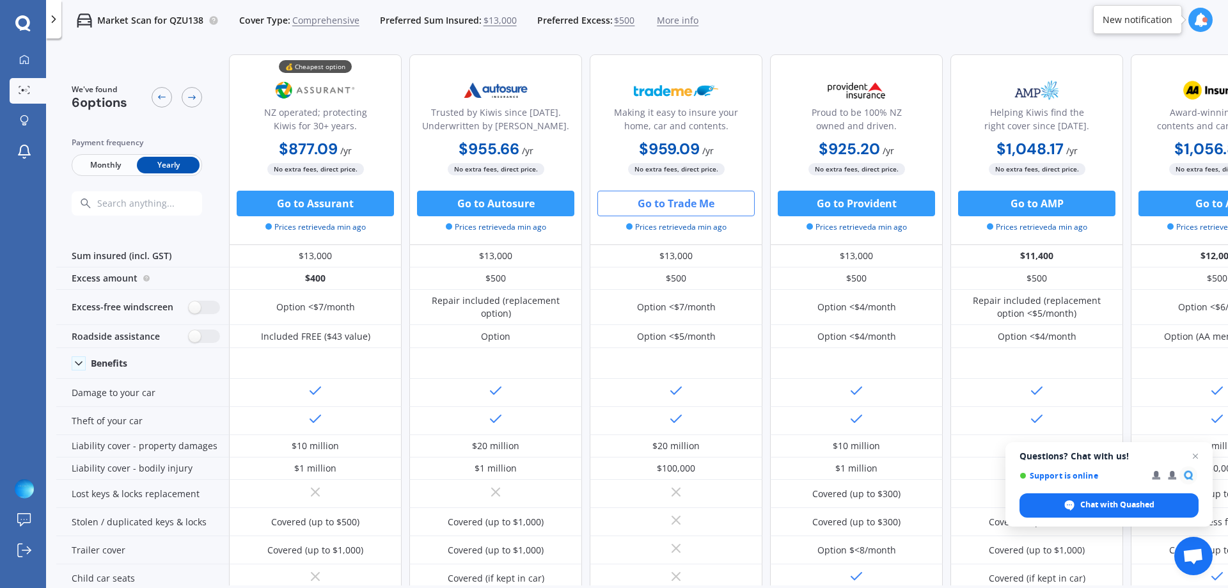
click at [693, 199] on button "Go to Trade Me" at bounding box center [675, 204] width 157 height 26
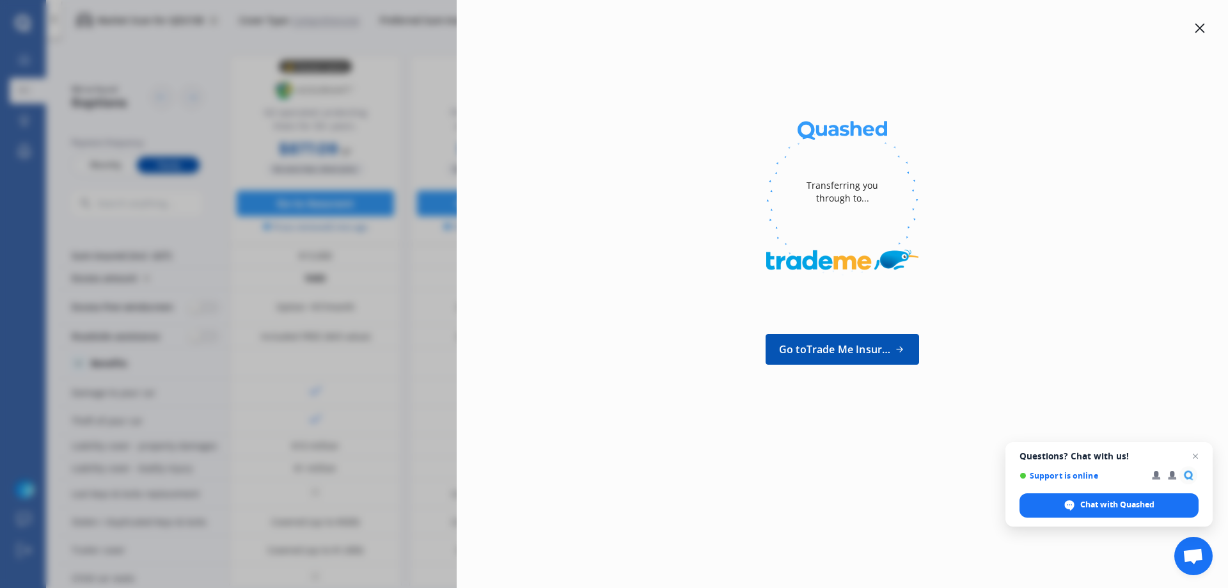
click at [336, 272] on div "Transferring you through to... Go to Trade Me Insurance" at bounding box center [614, 294] width 1228 height 588
click at [1204, 28] on icon at bounding box center [1200, 28] width 10 height 10
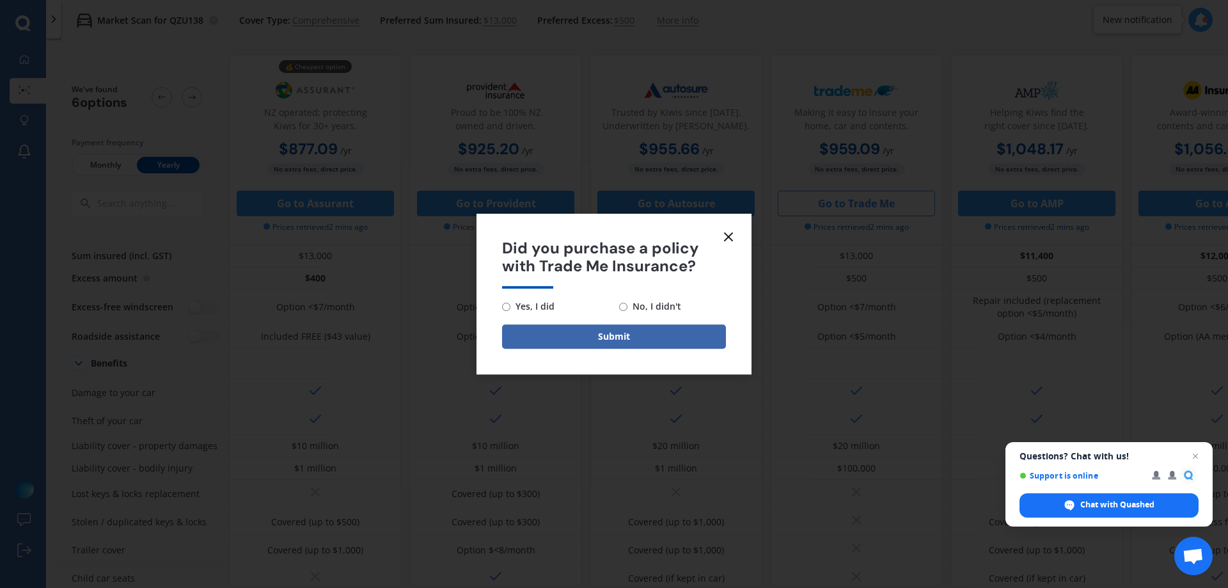
click at [734, 236] on icon at bounding box center [728, 236] width 15 height 15
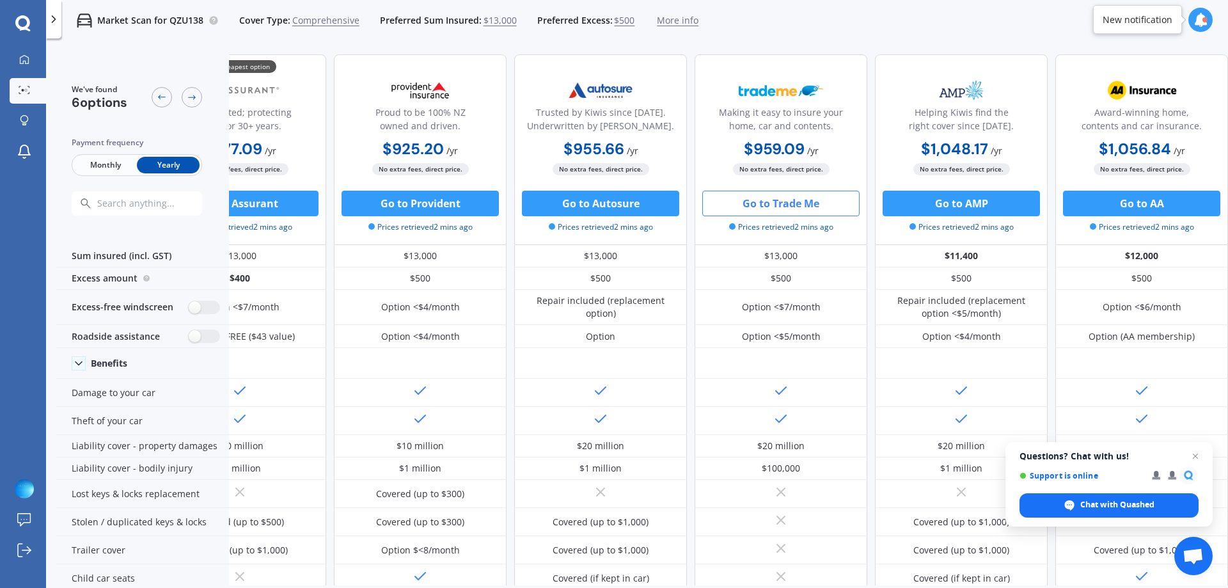
scroll to position [0, 79]
click at [581, 205] on button "Go to Autosure" at bounding box center [600, 204] width 157 height 26
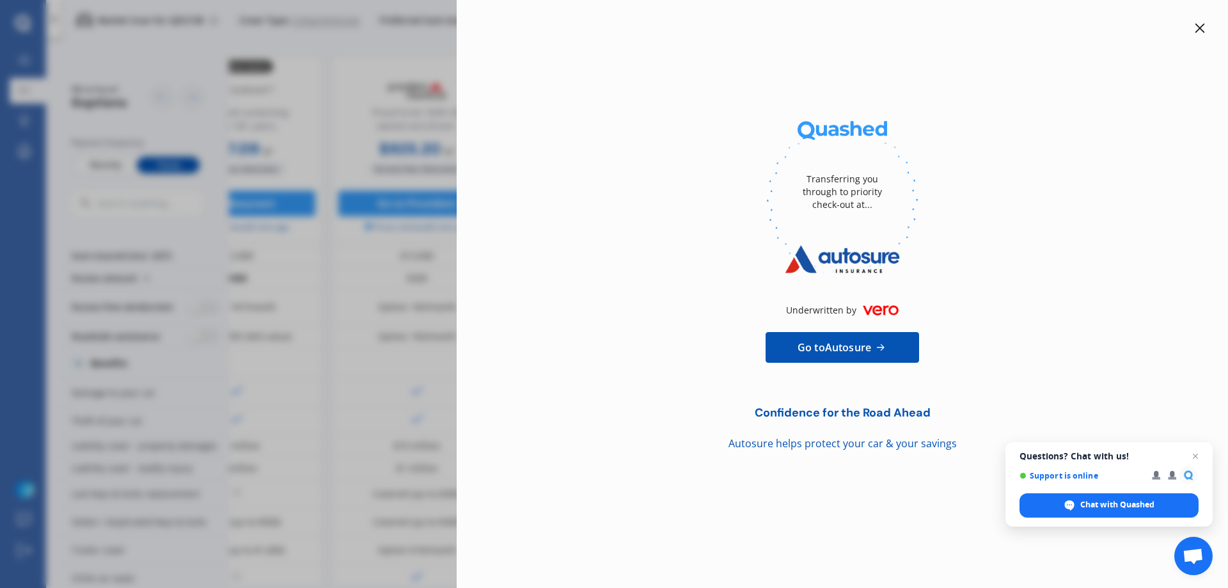
click at [1203, 27] on icon at bounding box center [1200, 28] width 10 height 10
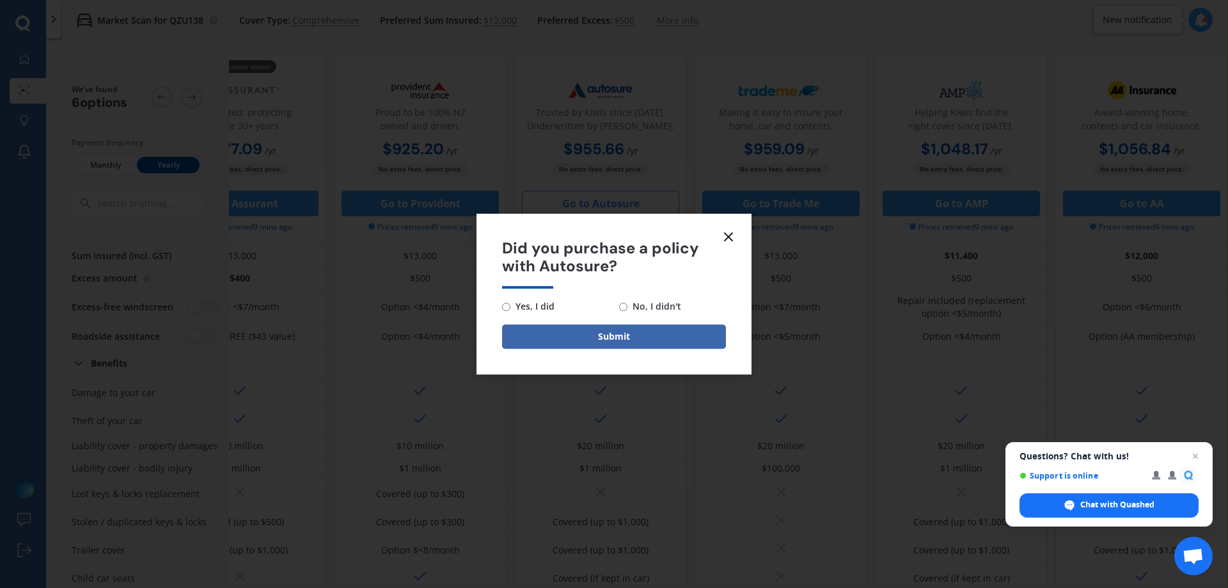
click at [727, 235] on line at bounding box center [729, 237] width 8 height 8
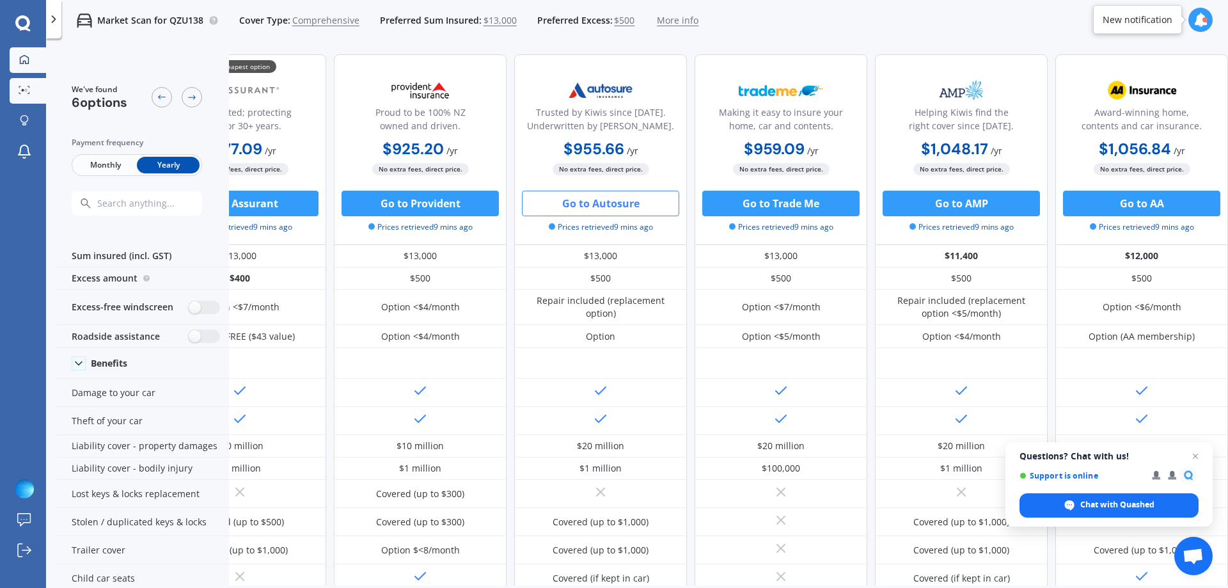
click at [41, 63] on link "My Dashboard" at bounding box center [28, 60] width 36 height 26
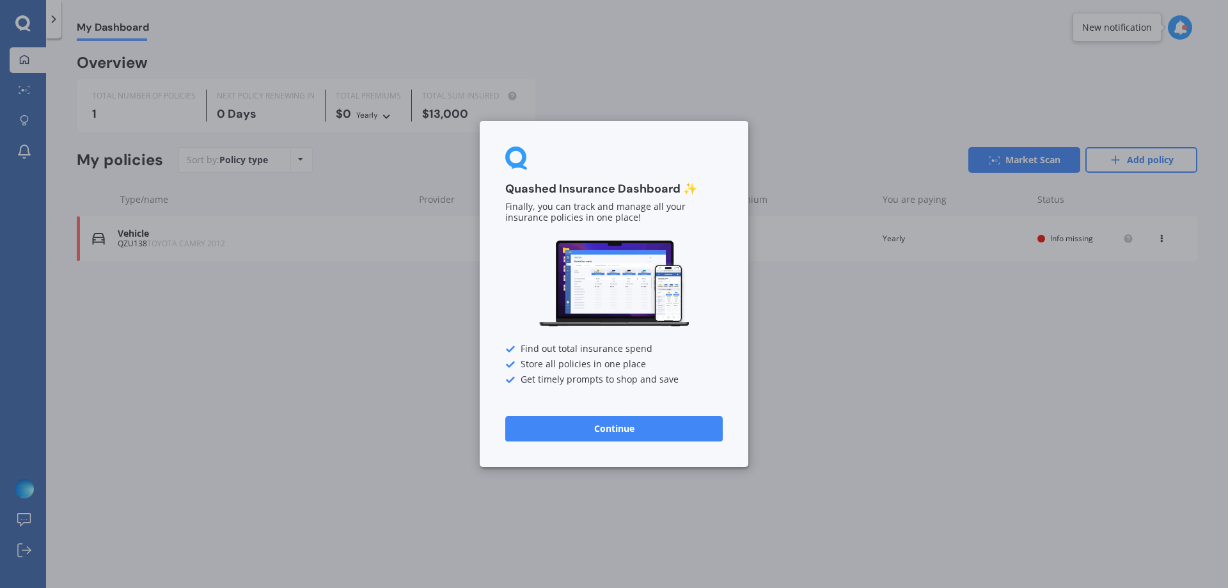
click at [669, 430] on button "Continue" at bounding box center [613, 429] width 217 height 26
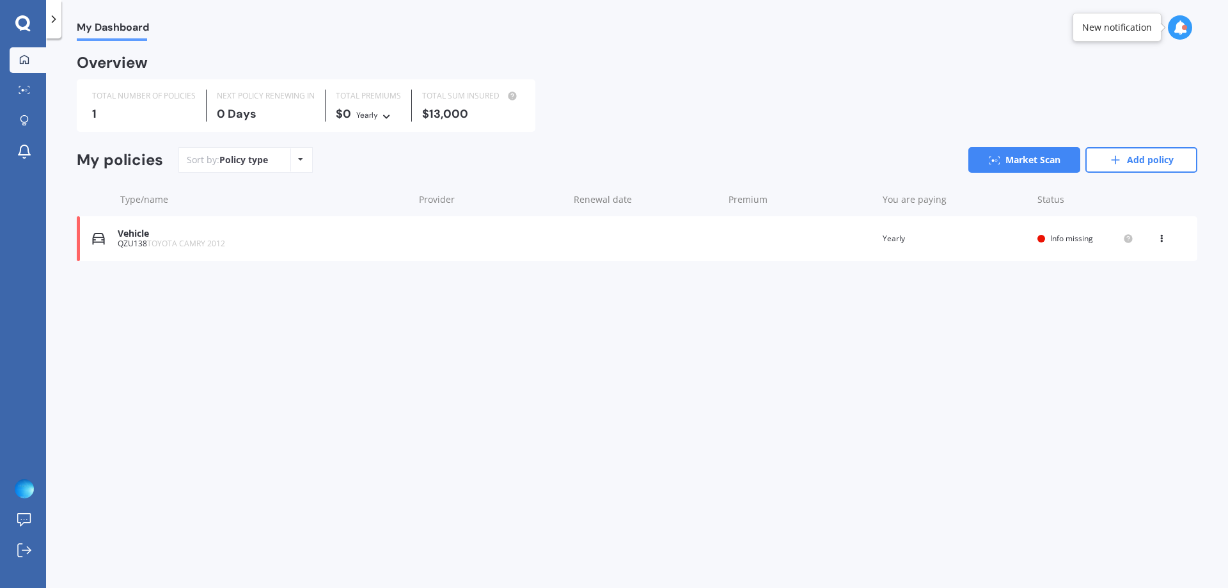
click at [1075, 241] on span "Info missing" at bounding box center [1071, 238] width 43 height 11
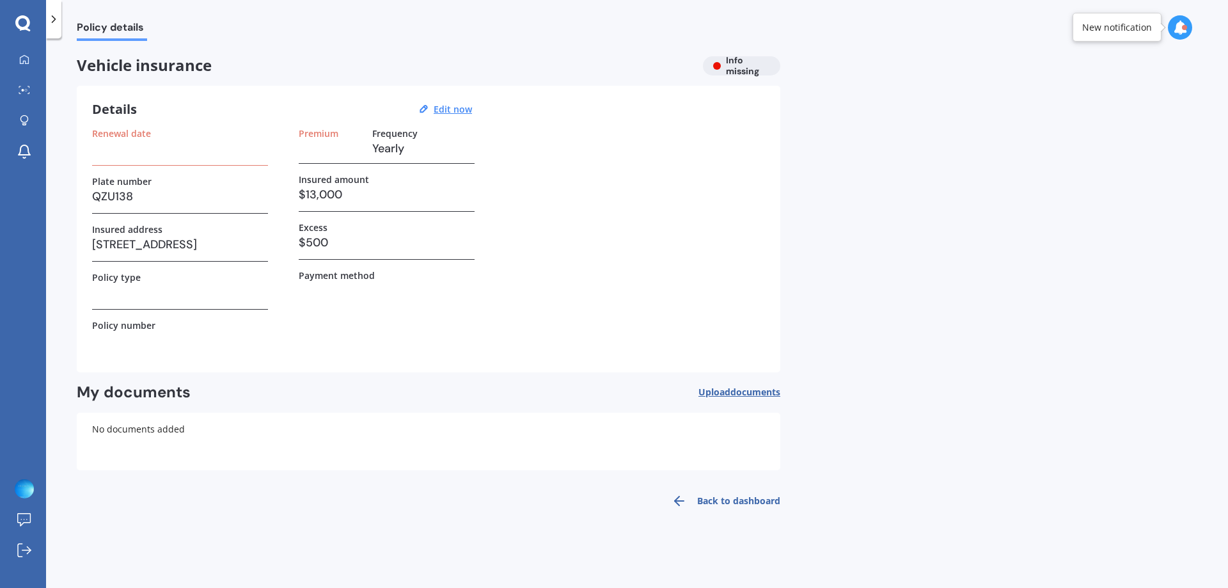
click at [212, 299] on h3 at bounding box center [180, 292] width 176 height 19
